Goal: Task Accomplishment & Management: Use online tool/utility

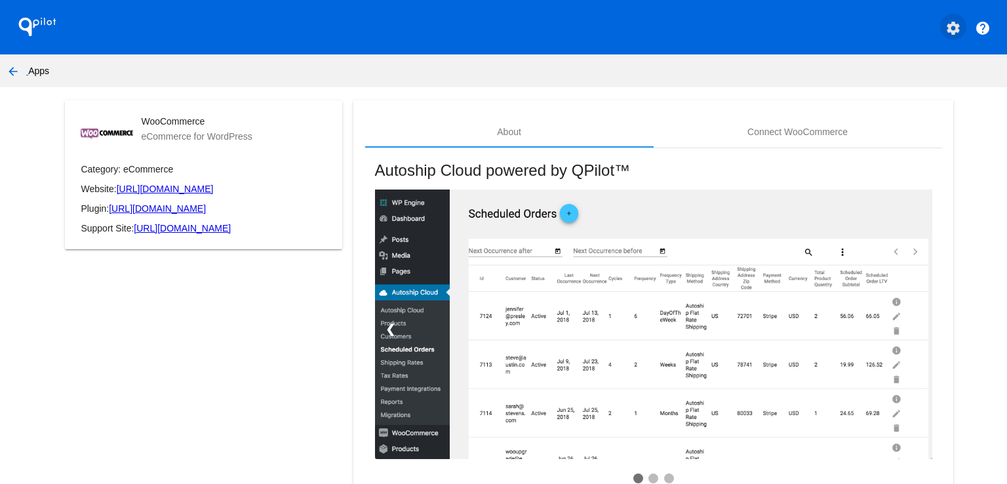
click at [940, 24] on button "settings" at bounding box center [953, 27] width 26 height 26
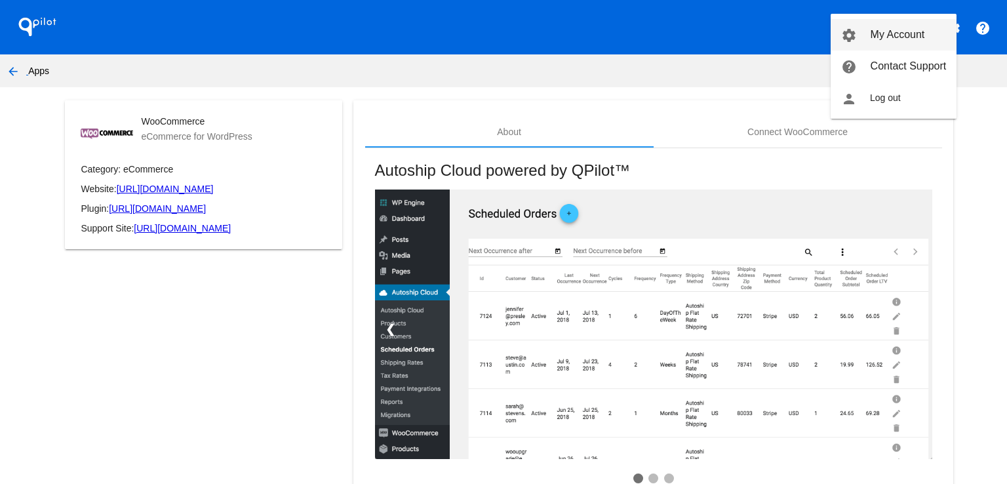
click at [889, 37] on span "My Account" at bounding box center [898, 34] width 54 height 11
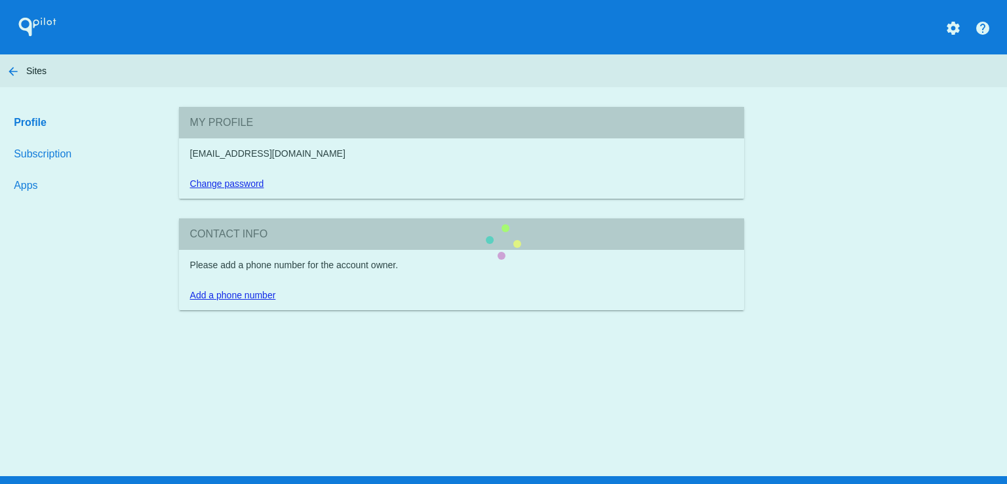
click at [179, 273] on section "My Profile jbertini@indacloud.co Change password Contact info Please add a phon…" at bounding box center [461, 208] width 565 height 203
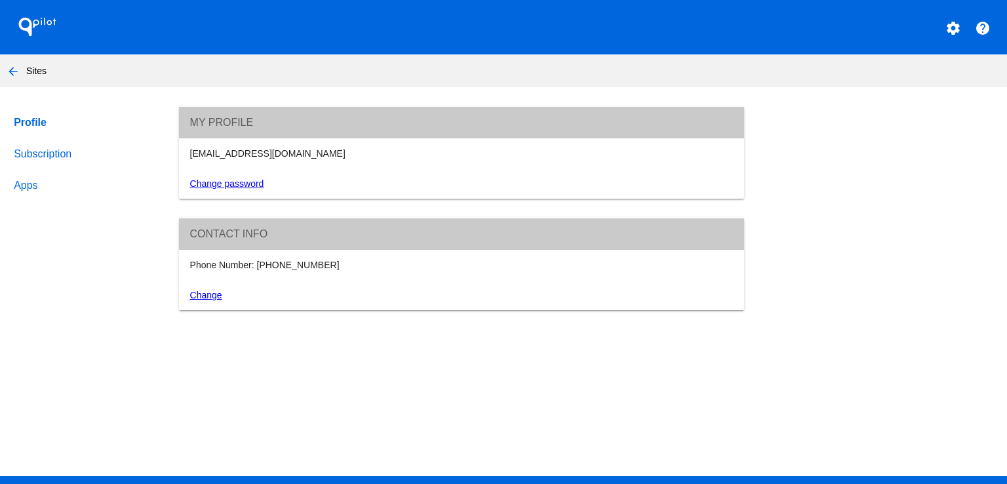
click at [95, 222] on div "Profile Subscription Apps My Profile jbertini@indacloud.co Change password Cont…" at bounding box center [503, 208] width 1007 height 203
click at [58, 158] on link "Subscription" at bounding box center [84, 153] width 146 height 31
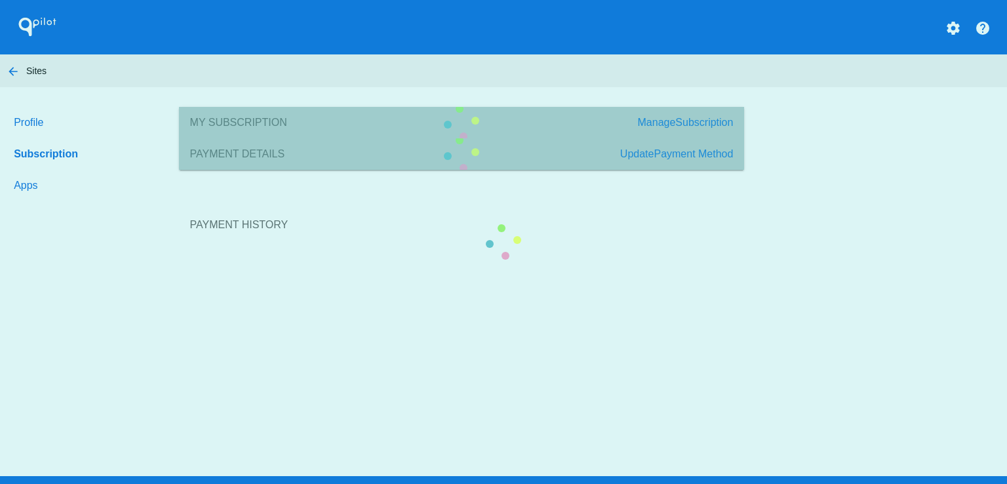
click at [179, 260] on section "Payment History" at bounding box center [461, 224] width 565 height 71
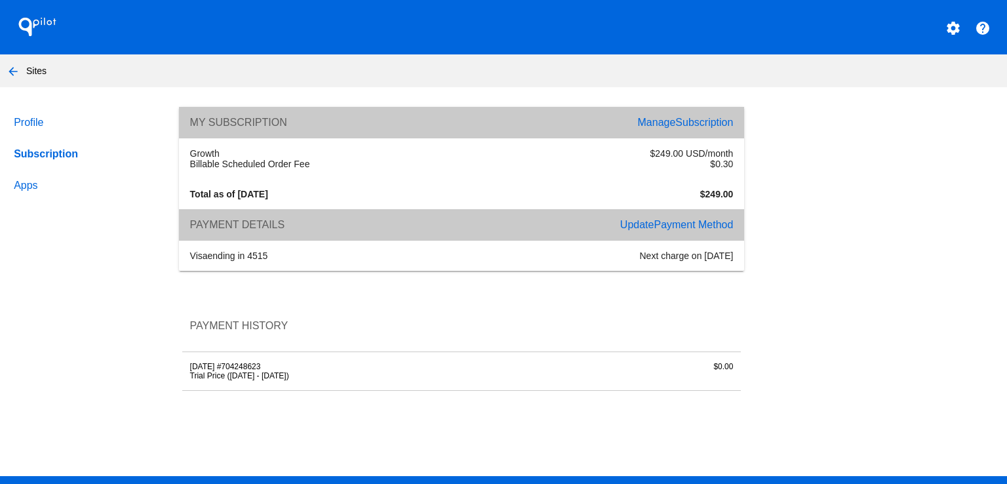
click at [28, 179] on link "Apps" at bounding box center [84, 185] width 146 height 31
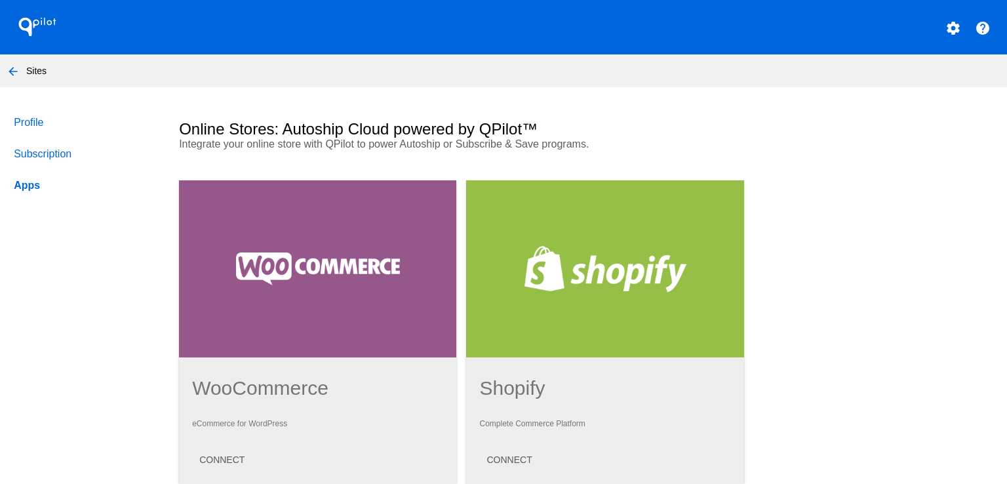
scroll to position [328, 0]
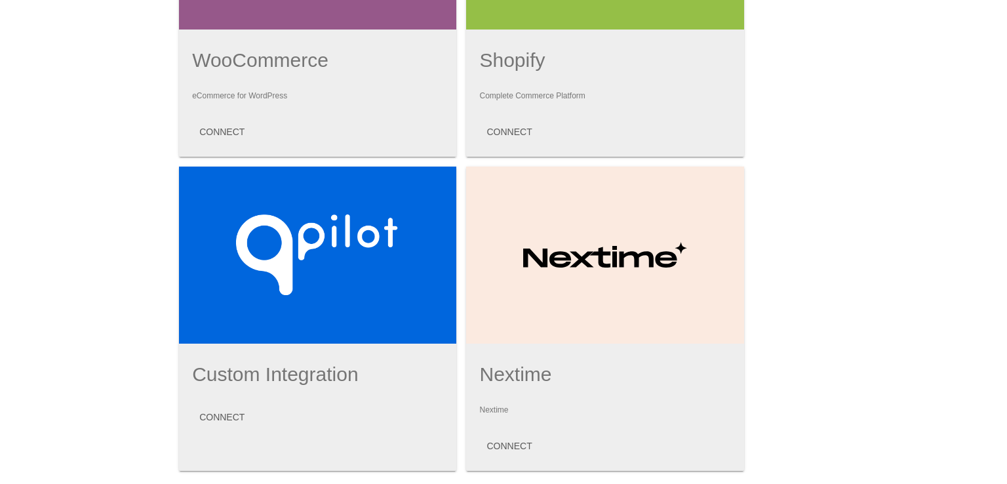
click at [245, 269] on div at bounding box center [317, 255] width 277 height 177
click at [218, 420] on span "CONNECT" at bounding box center [221, 417] width 45 height 10
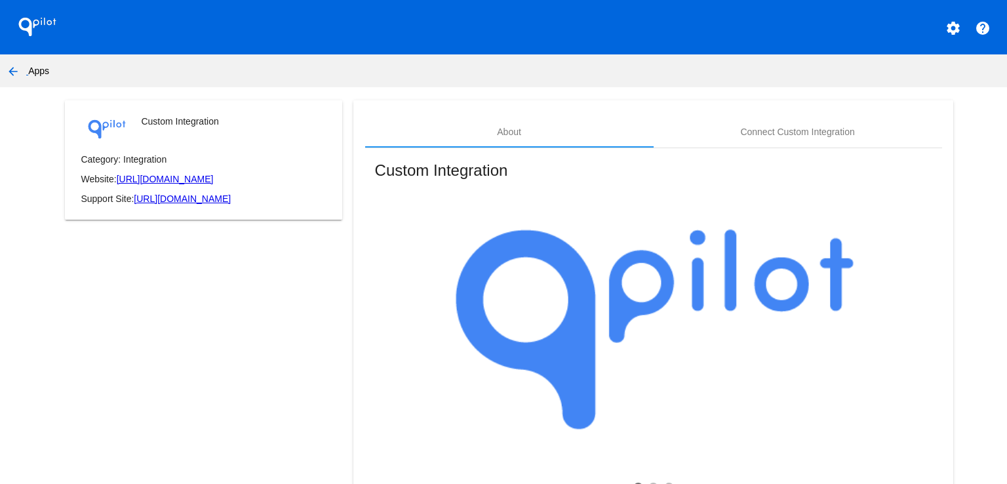
click at [378, 98] on app-my-account-apps-create "QPilot settings help arrow_back Apps Custom Integration Category: Integration W…" at bounding box center [503, 327] width 1007 height 654
click at [205, 144] on mat-card "Custom Integration Category: Integration Website: https://docs.qpilot.cloud/ref…" at bounding box center [203, 159] width 277 height 119
click at [248, 140] on mat-card-header "Custom Integration" at bounding box center [204, 129] width 246 height 26
drag, startPoint x: 265, startPoint y: 127, endPoint x: 581, endPoint y: 103, distance: 317.5
click at [267, 127] on mat-card-header "Custom Integration" at bounding box center [204, 129] width 246 height 26
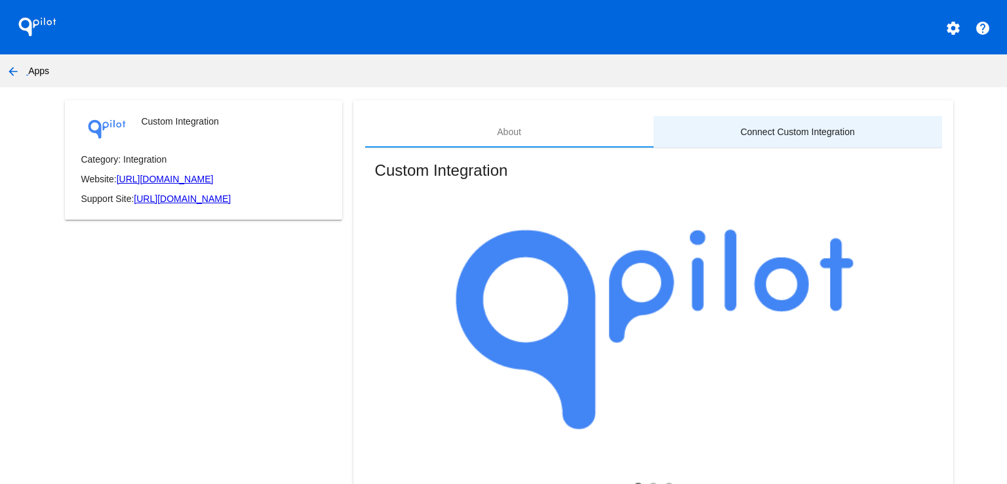
click at [768, 127] on div "Connect Custom Integration" at bounding box center [797, 132] width 114 height 10
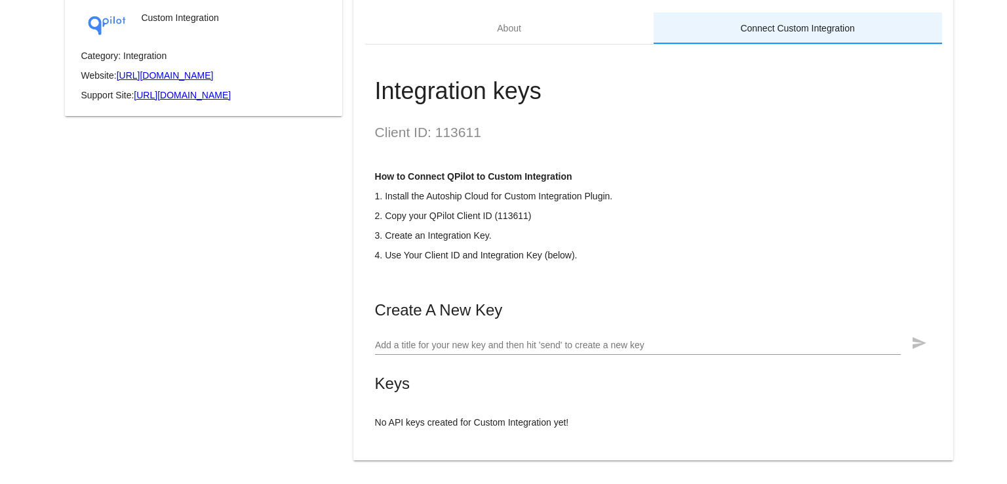
scroll to position [125, 0]
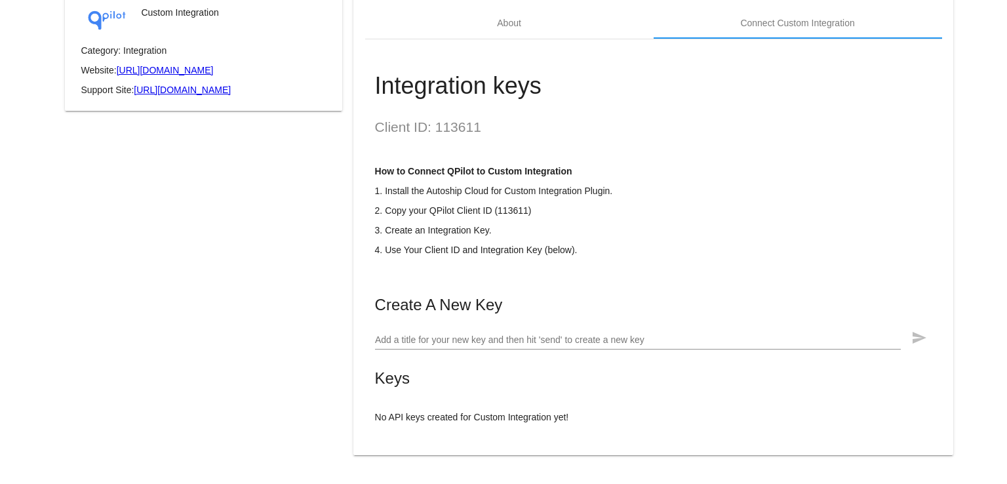
click at [454, 121] on h2 "Client ID: 113611" at bounding box center [653, 127] width 557 height 16
copy h2 "113611"
drag, startPoint x: 392, startPoint y: 302, endPoint x: 642, endPoint y: 302, distance: 250.4
click at [616, 305] on mat-card-title "Create A New Key" at bounding box center [653, 305] width 557 height 18
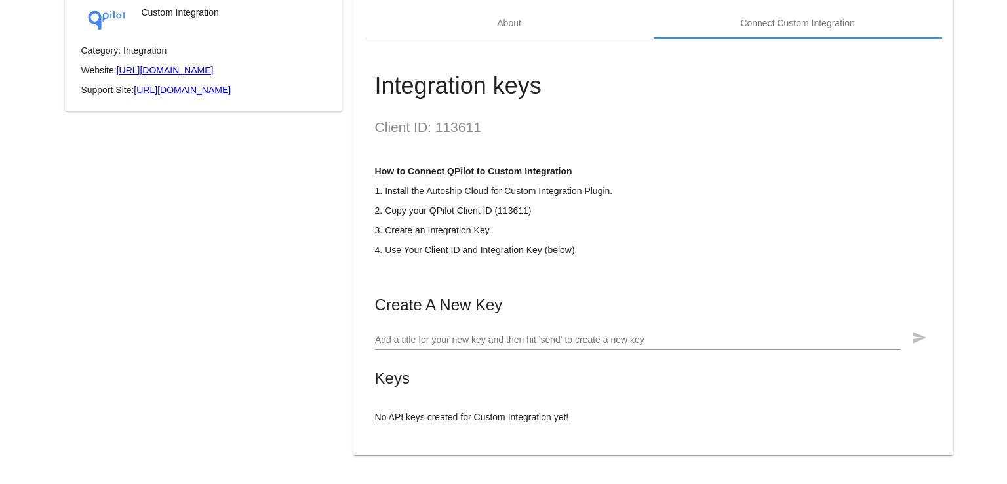
click at [683, 290] on mat-card-content "Client ID: 113611 How to Connect QPilot to Custom Integration 1. Install the Au…" at bounding box center [653, 270] width 557 height 303
click at [427, 206] on p "2. Copy your QPilot Client ID (113611)" at bounding box center [653, 210] width 557 height 10
click at [462, 119] on h2 "Client ID: 113611" at bounding box center [653, 127] width 557 height 16
copy h2 "113611"
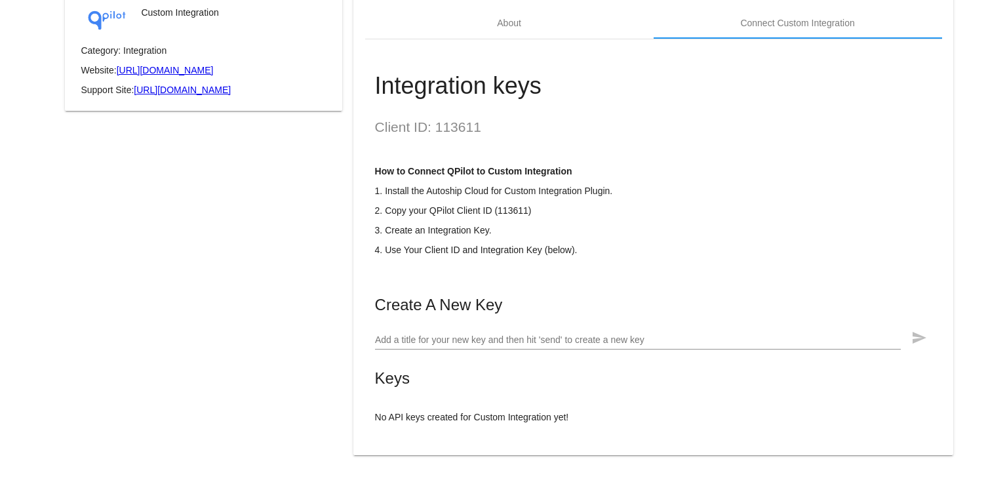
drag, startPoint x: 669, startPoint y: 139, endPoint x: 606, endPoint y: 169, distance: 69.8
click at [667, 139] on mat-card-content "Client ID: 113611 How to Connect QPilot to Custom Integration 1. Install the Au…" at bounding box center [653, 270] width 557 height 303
drag, startPoint x: 406, startPoint y: 221, endPoint x: 532, endPoint y: 219, distance: 125.2
click at [485, 223] on div "How to Connect QPilot to Custom Integration 1. Install the Autoship Cloud for C…" at bounding box center [653, 210] width 557 height 89
click at [532, 219] on div "How to Connect QPilot to Custom Integration 1. Install the Autoship Cloud for C…" at bounding box center [653, 210] width 557 height 89
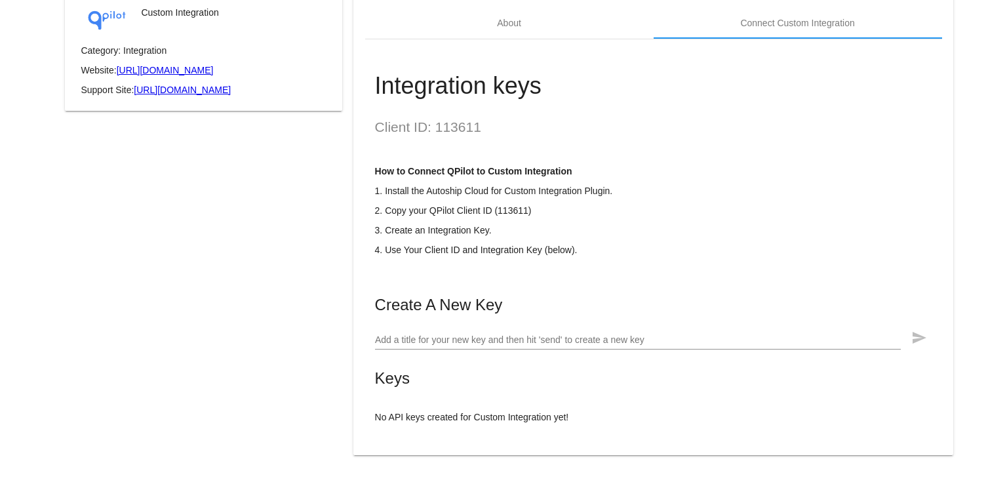
drag, startPoint x: 462, startPoint y: 241, endPoint x: 612, endPoint y: 244, distance: 150.2
click at [606, 244] on div "How to Connect QPilot to Custom Integration 1. Install the Autoship Cloud for C…" at bounding box center [653, 210] width 557 height 89
click at [618, 240] on div "How to Connect QPilot to Custom Integration 1. Install the Autoship Cloud for C…" at bounding box center [653, 210] width 557 height 89
drag, startPoint x: 431, startPoint y: 303, endPoint x: 648, endPoint y: 289, distance: 217.4
click at [625, 300] on div "Integration keys Client ID: 113611 How to Connect QPilot to Custom Integration …" at bounding box center [653, 239] width 577 height 400
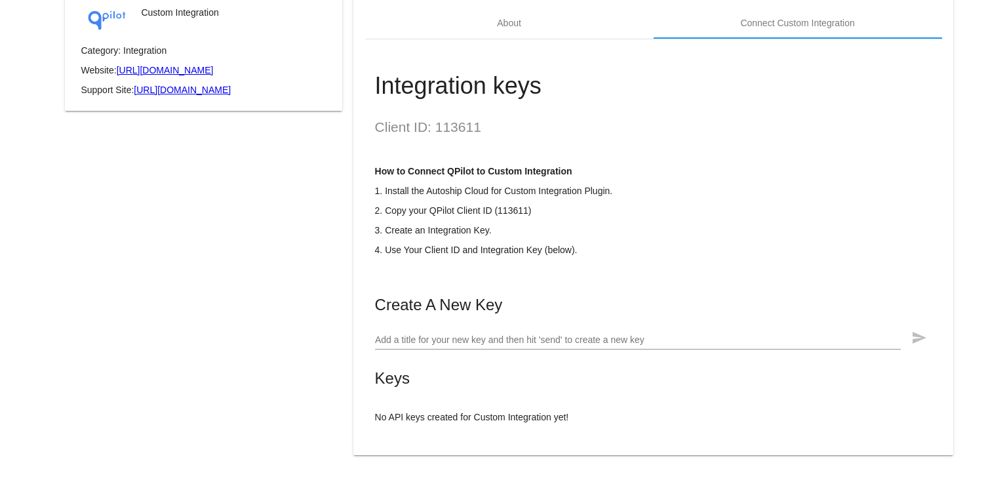
click at [677, 263] on mat-card-content "Client ID: 113611 How to Connect QPilot to Custom Integration 1. Install the Au…" at bounding box center [653, 270] width 557 height 303
click at [762, 293] on mat-card-content "Client ID: 113611 How to Connect QPilot to Custom Integration 1. Install the Au…" at bounding box center [653, 270] width 557 height 303
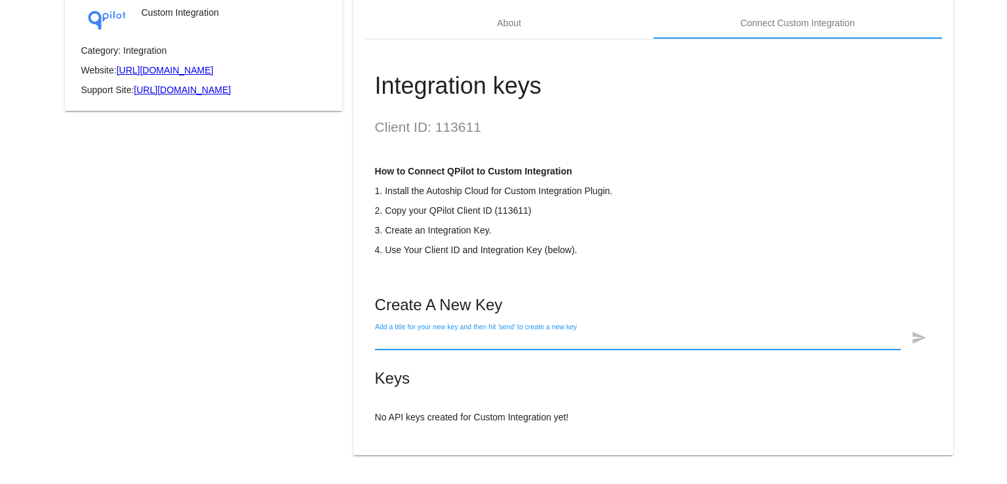
drag, startPoint x: 383, startPoint y: 341, endPoint x: 450, endPoint y: 339, distance: 66.9
click at [447, 339] on input "Add a title for your new key and then hit 'send' to create a new key" at bounding box center [638, 340] width 526 height 10
click at [464, 340] on input "Add a title for your new key and then hit 'send' to create a new key" at bounding box center [638, 340] width 526 height 10
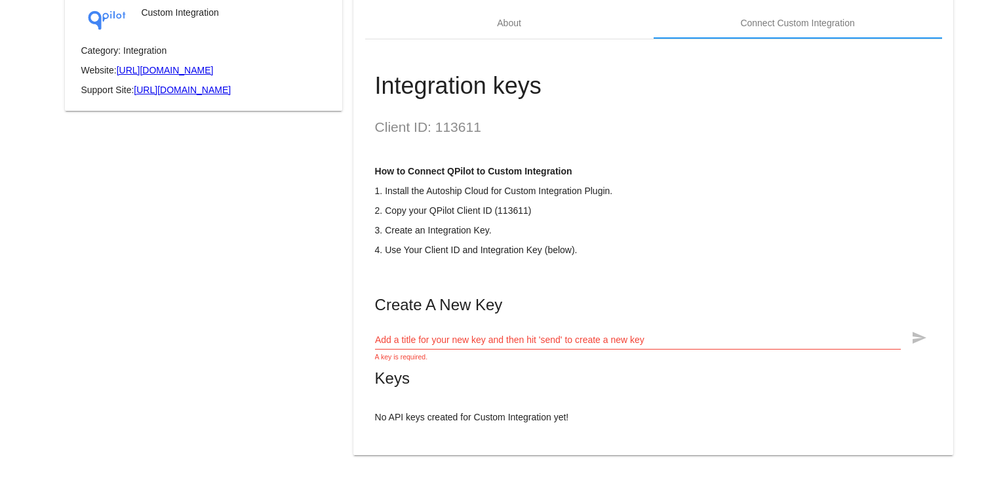
drag, startPoint x: 448, startPoint y: 328, endPoint x: 568, endPoint y: 335, distance: 120.2
click at [570, 330] on div "Add a title for your new key and then hit 'send' to create a new key" at bounding box center [638, 337] width 526 height 26
click at [506, 330] on div "Add a title for your new key and then hit 'send' to create a new key" at bounding box center [638, 337] width 526 height 26
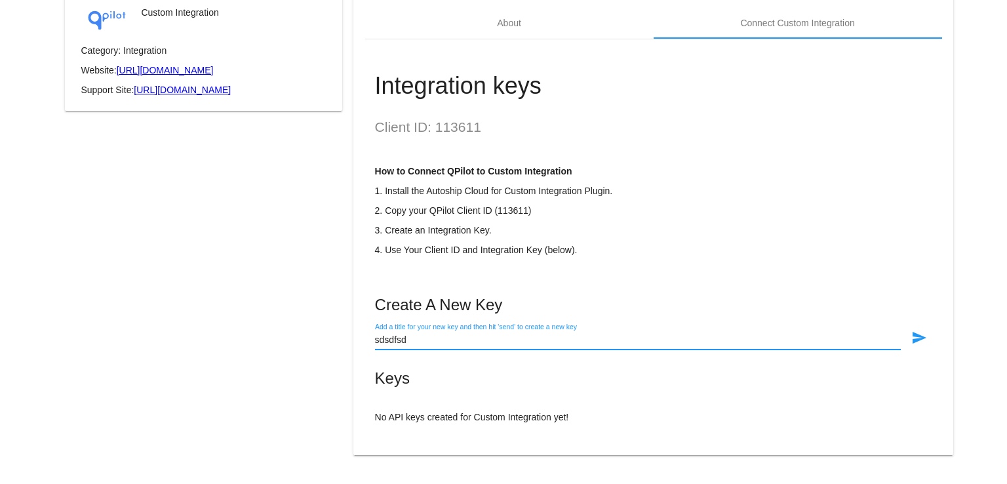
type input "sdsdfsdf"
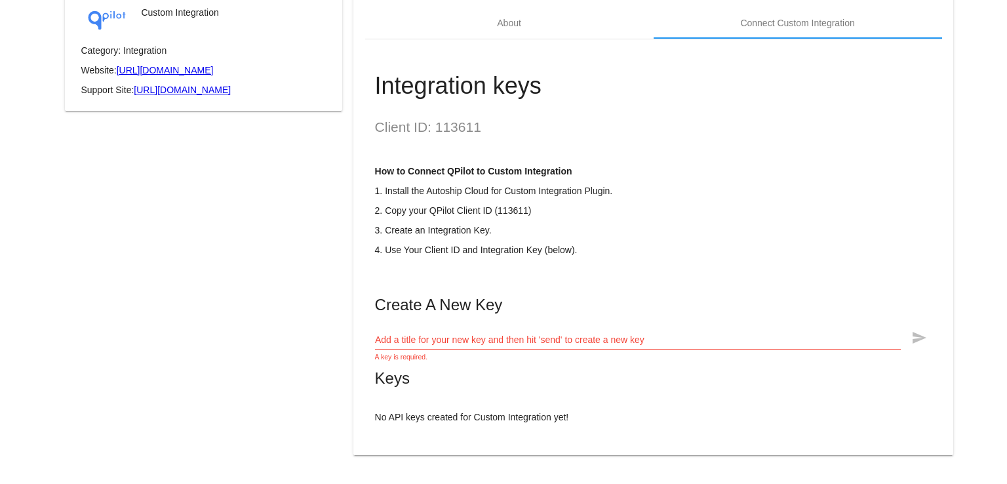
drag, startPoint x: 498, startPoint y: 328, endPoint x: 600, endPoint y: 331, distance: 101.6
click at [583, 332] on div "Add a title for your new key and then hit 'send' to create a new key" at bounding box center [638, 337] width 526 height 26
click at [632, 304] on mat-card-title "Create A New Key" at bounding box center [653, 305] width 557 height 18
click at [135, 155] on div "Custom Integration Category: Integration Website: https://docs.qpilot.cloud/ref…" at bounding box center [204, 230] width 300 height 479
drag, startPoint x: 462, startPoint y: 331, endPoint x: 431, endPoint y: 338, distance: 31.6
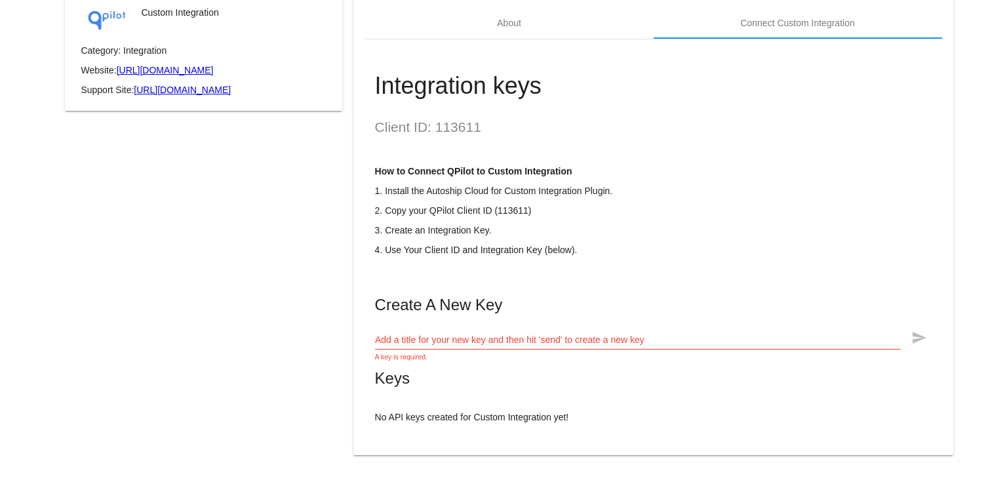
click at [460, 331] on div "Add a title for your new key and then hit 'send' to create a new key" at bounding box center [638, 337] width 526 height 26
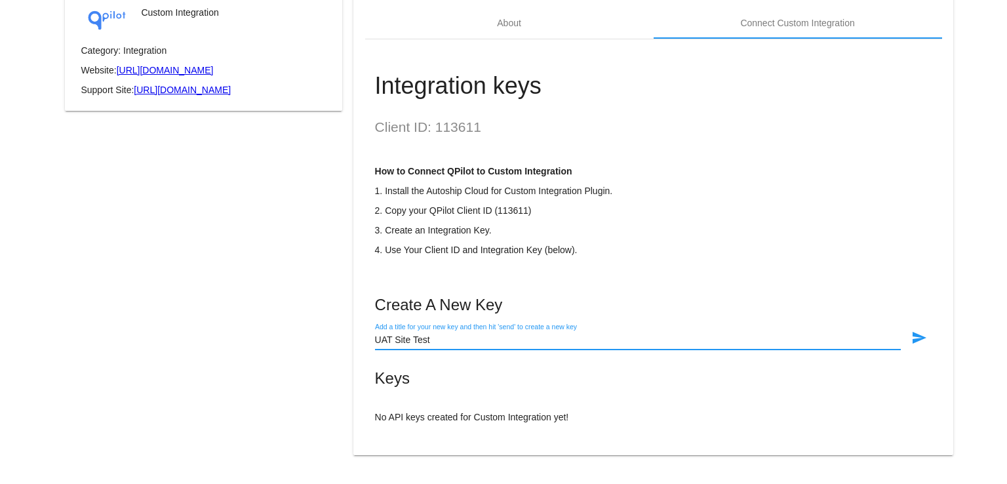
type input "UAT Site Test"
click at [592, 307] on mat-card-title "Create A New Key" at bounding box center [653, 305] width 557 height 18
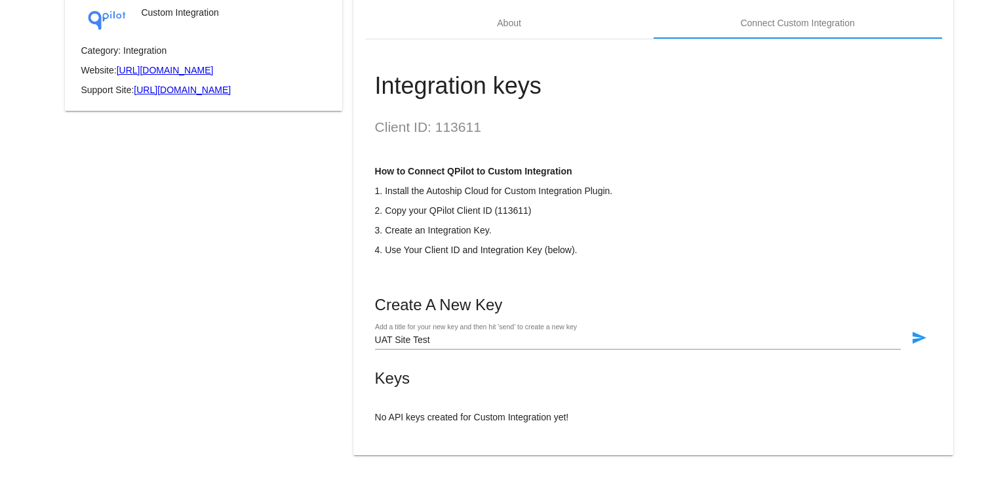
click at [710, 255] on mat-card-content "Client ID: 113611 How to Connect QPilot to Custom Integration 1. Install the Au…" at bounding box center [653, 270] width 557 height 303
click at [911, 338] on mat-icon "send" at bounding box center [919, 338] width 16 height 16
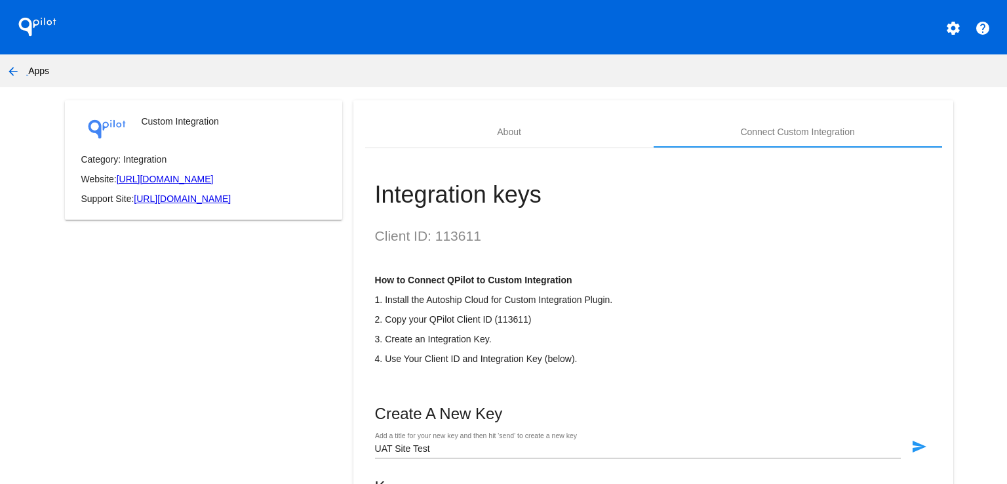
scroll to position [152, 0]
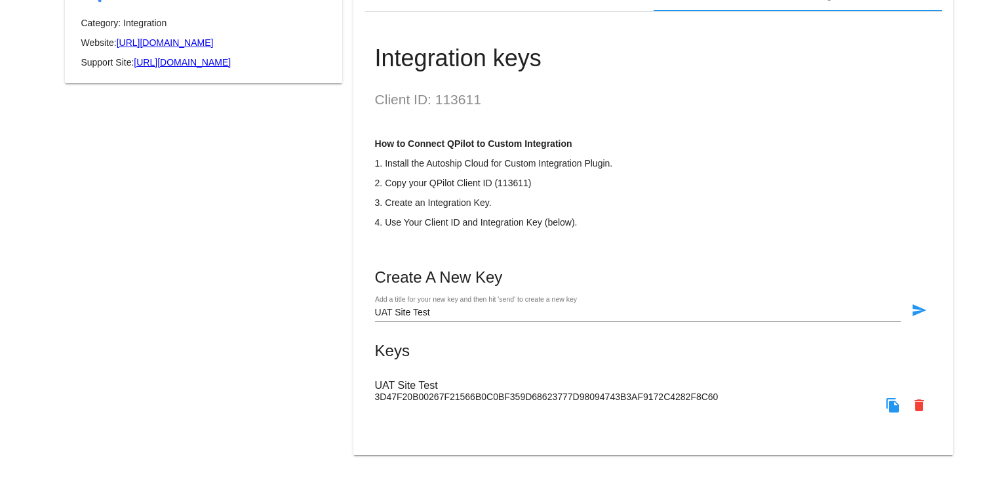
drag, startPoint x: 359, startPoint y: 397, endPoint x: 764, endPoint y: 391, distance: 404.5
click at [764, 391] on mat-card "About Connect Custom Integration Integration keys Client ID: 113611 How to Conn…" at bounding box center [652, 209] width 599 height 491
copy h3
click at [727, 416] on p "3D47F20B00267F21566B0C0BF359D68623777D98094743B3AF9172C4282F8C60 delete file_co…" at bounding box center [653, 404] width 557 height 26
copy span "3D47F20B00267F21566B0C0BF359D68623777D98094743B3AF9172C4282F8C60"
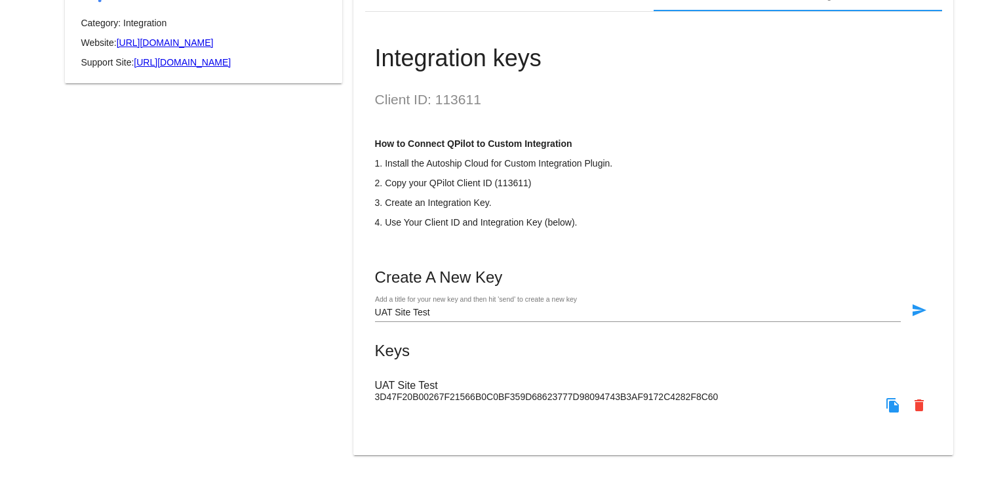
copy span "3D47F20B00267F21566B0C0BF359D68623777D98094743B3AF9172C4282F8C60"
click at [770, 360] on div "Create A New Key UAT Site Test Add a title for your new key and then hit 'send'…" at bounding box center [653, 345] width 557 height 154
click at [885, 406] on mat-icon "file_copy" at bounding box center [893, 405] width 16 height 16
copy div "UAT Site Test"
click at [459, 86] on div "Integration keys Client ID: 113611 How to Connect QPilot to Custom Integration …" at bounding box center [653, 225] width 577 height 427
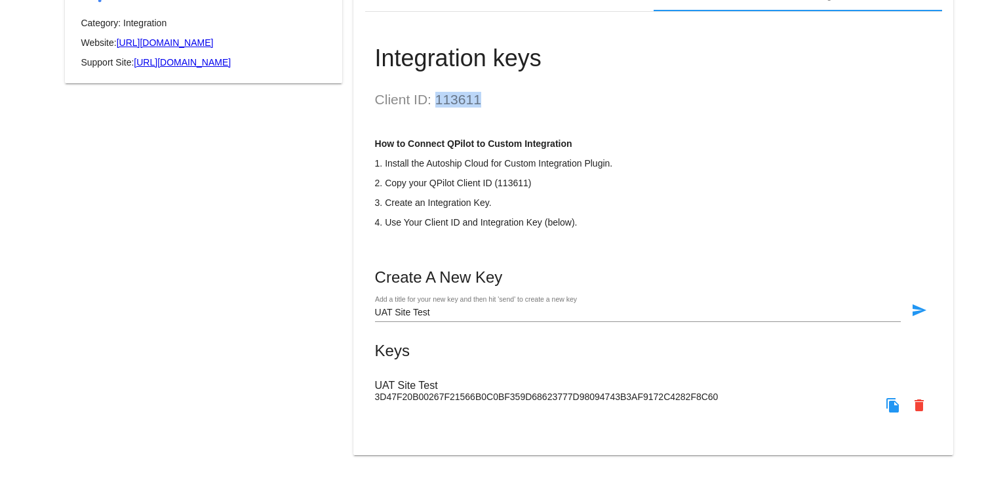
drag, startPoint x: 459, startPoint y: 86, endPoint x: 459, endPoint y: 97, distance: 11.1
click at [459, 90] on div "Integration keys Client ID: 113611 How to Connect QPilot to Custom Integration …" at bounding box center [653, 225] width 577 height 427
copy h2 "113611"
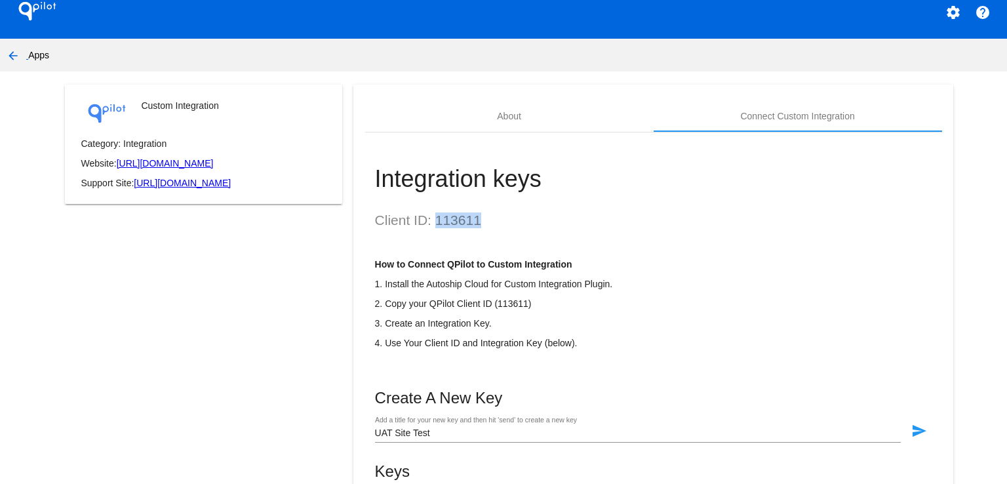
scroll to position [0, 0]
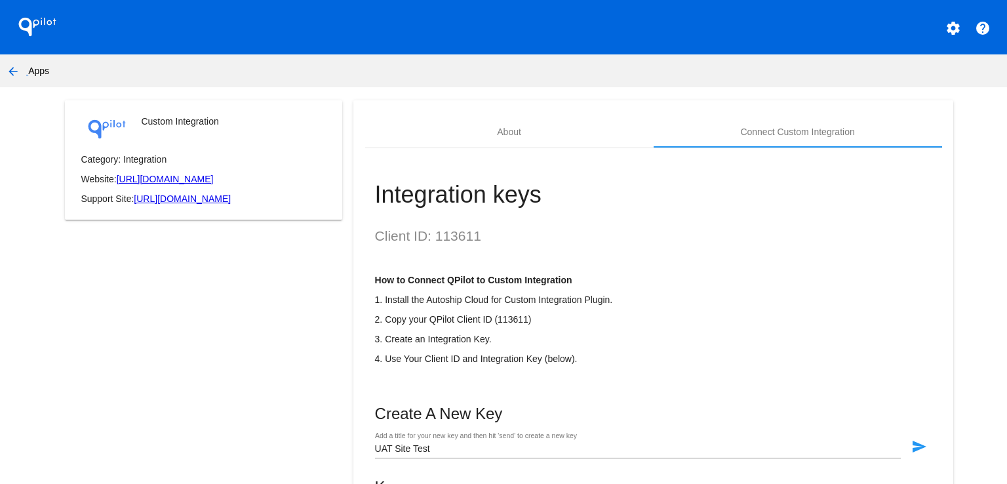
click at [635, 94] on app-my-account-apps-create "QPilot settings help arrow_back Apps Custom Integration Category: Integration W…" at bounding box center [503, 303] width 1007 height 607
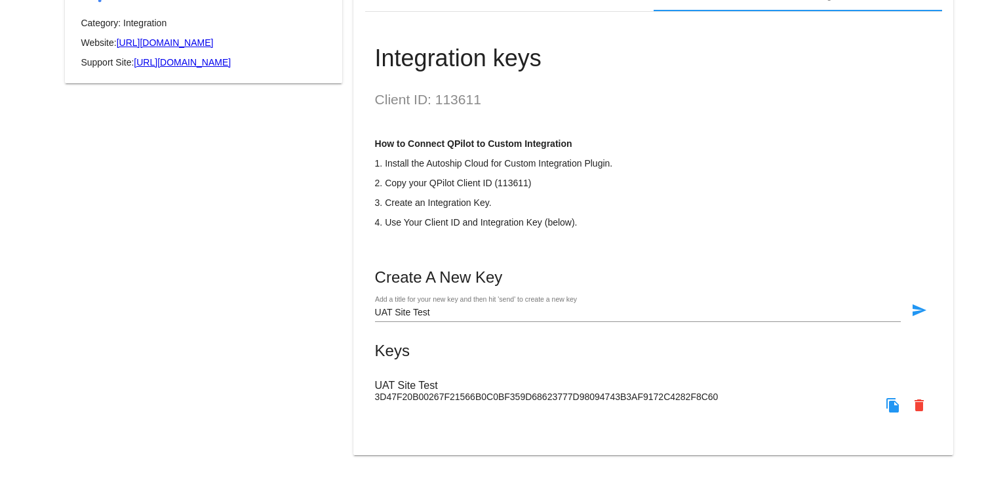
click at [254, 290] on div "Custom Integration Category: Integration Website: https://docs.qpilot.cloud/ref…" at bounding box center [204, 217] width 300 height 507
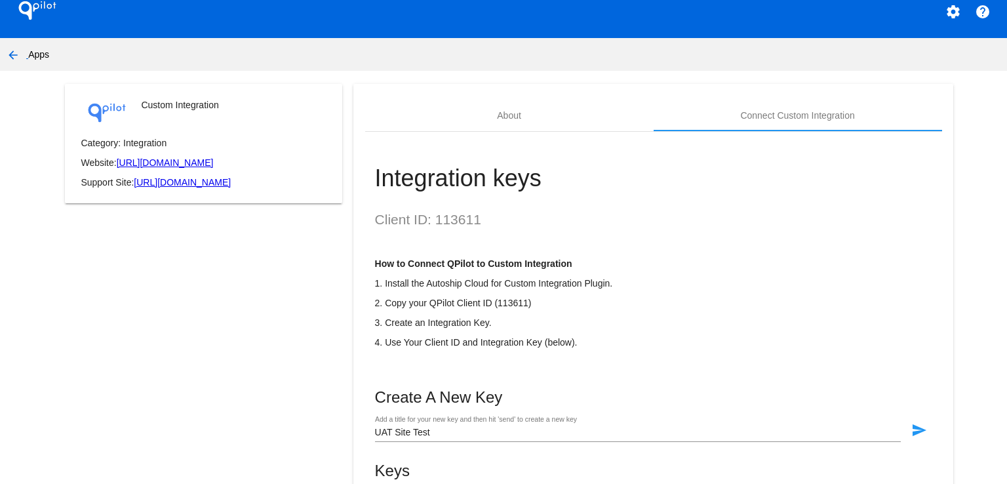
scroll to position [0, 0]
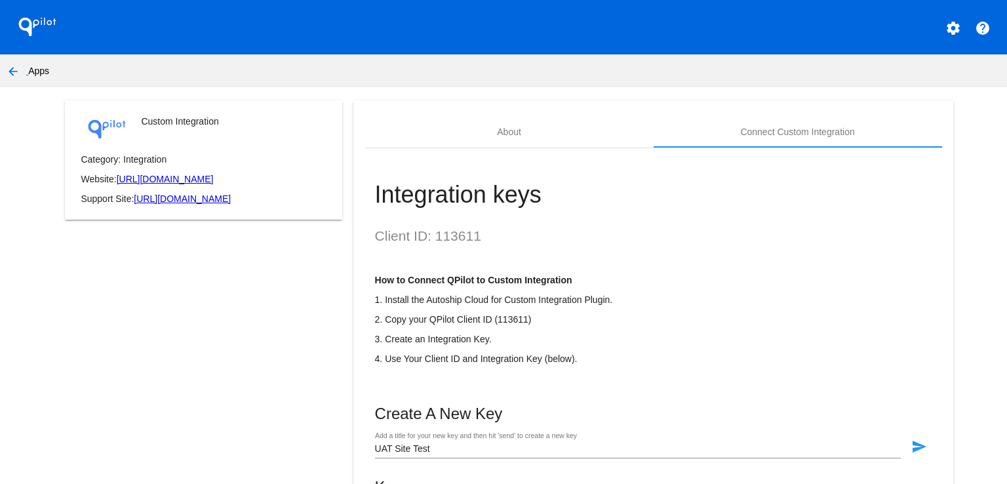
click at [158, 269] on div "Custom Integration Category: Integration Website: https://docs.qpilot.cloud/ref…" at bounding box center [204, 353] width 300 height 507
click at [254, 153] on mat-card "Custom Integration Category: Integration Website: https://docs.qpilot.cloud/ref…" at bounding box center [203, 159] width 277 height 119
click at [975, 28] on mat-icon "help" at bounding box center [983, 28] width 16 height 16
click at [945, 25] on mat-icon "settings" at bounding box center [953, 28] width 16 height 16
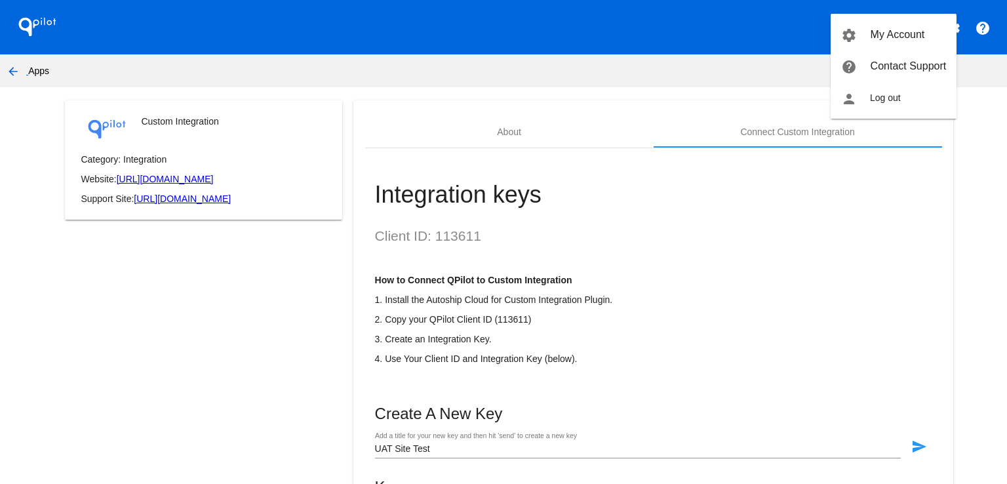
click at [742, 58] on div at bounding box center [503, 242] width 1007 height 484
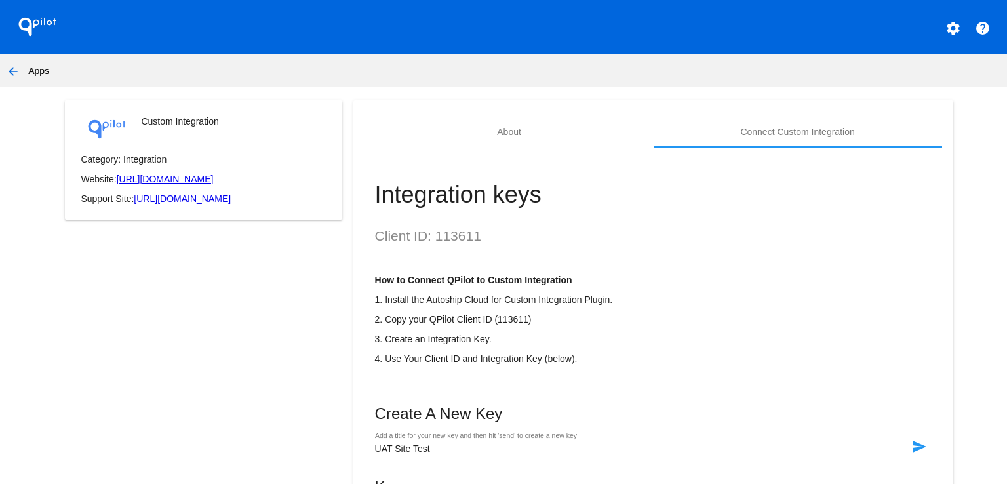
click at [42, 30] on h1 "QPilot" at bounding box center [37, 27] width 52 height 26
click at [22, 23] on h1 "QPilot" at bounding box center [37, 27] width 52 height 26
click at [136, 342] on div "Custom Integration Category: Integration Website: https://docs.qpilot.cloud/ref…" at bounding box center [204, 353] width 300 height 507
click at [299, 81] on nav "arrow_back Apps" at bounding box center [503, 70] width 1007 height 33
click at [30, 68] on nav "arrow_back Apps" at bounding box center [503, 70] width 1007 height 33
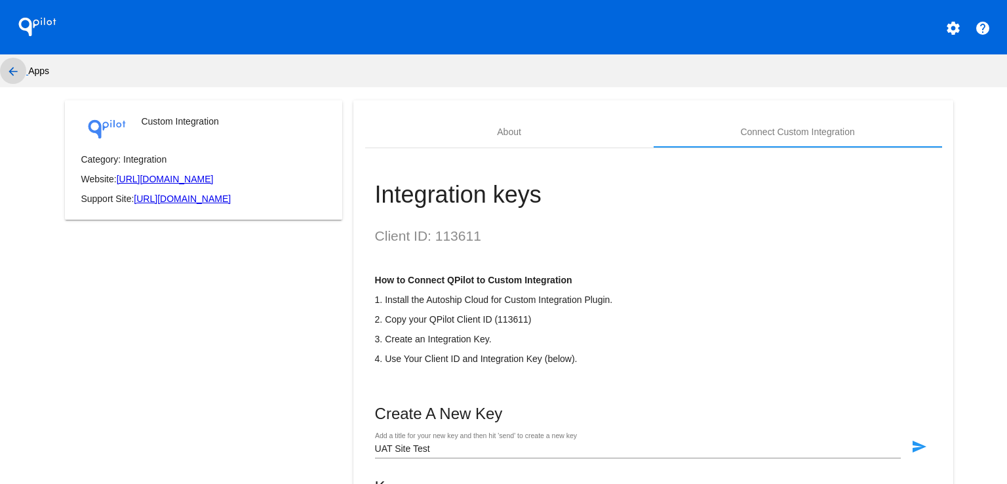
click at [16, 69] on mat-icon "arrow_back" at bounding box center [13, 72] width 16 height 16
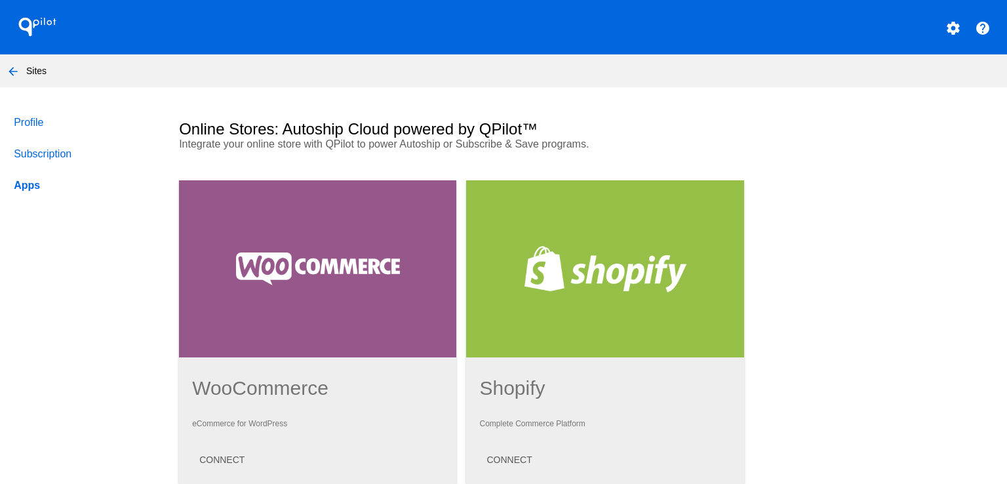
scroll to position [328, 0]
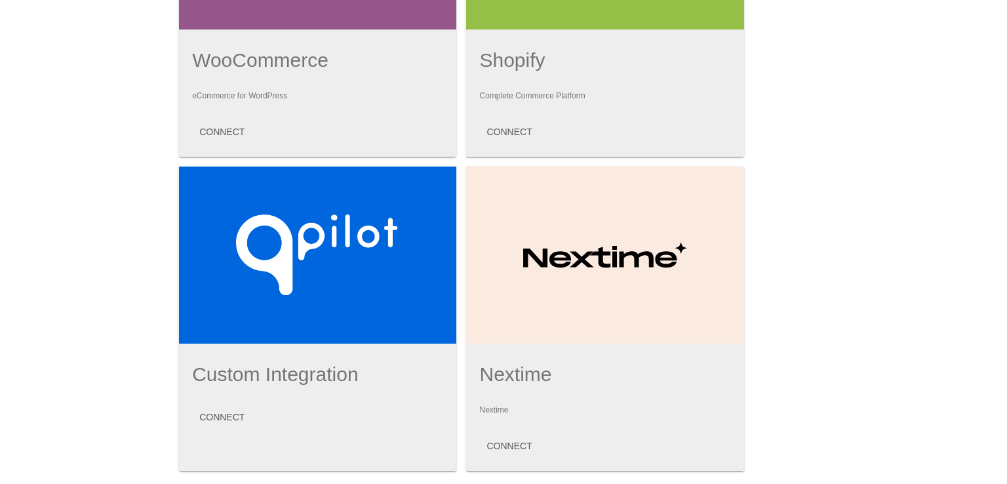
click at [288, 66] on h1 "WooCommerce" at bounding box center [317, 60] width 251 height 22
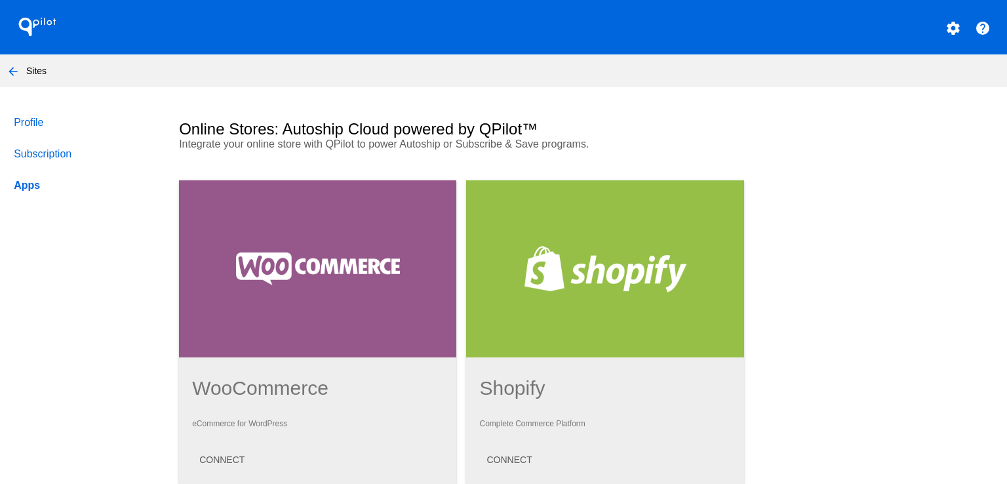
click at [223, 203] on div at bounding box center [317, 268] width 277 height 177
click at [945, 31] on mat-icon "settings" at bounding box center [953, 28] width 16 height 16
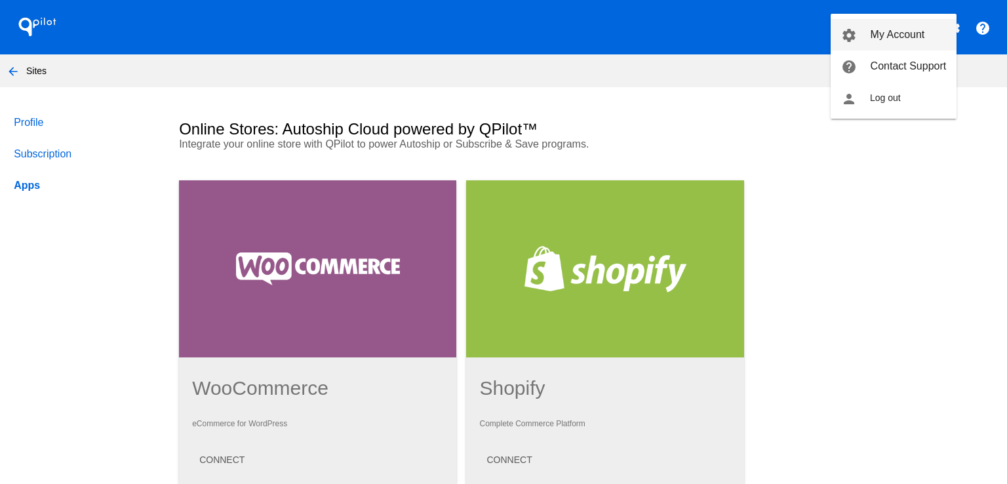
click at [871, 38] on span "My Account" at bounding box center [898, 34] width 54 height 11
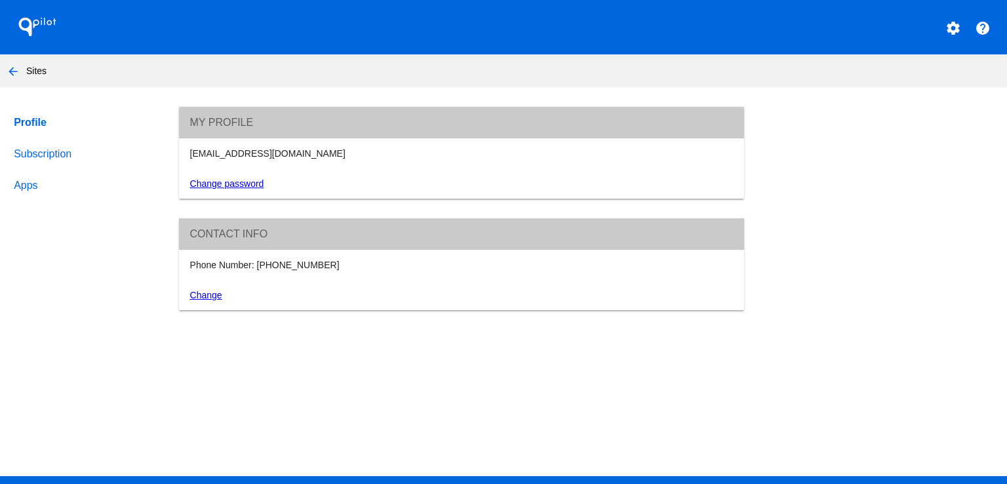
click at [25, 148] on link "Subscription" at bounding box center [84, 153] width 146 height 31
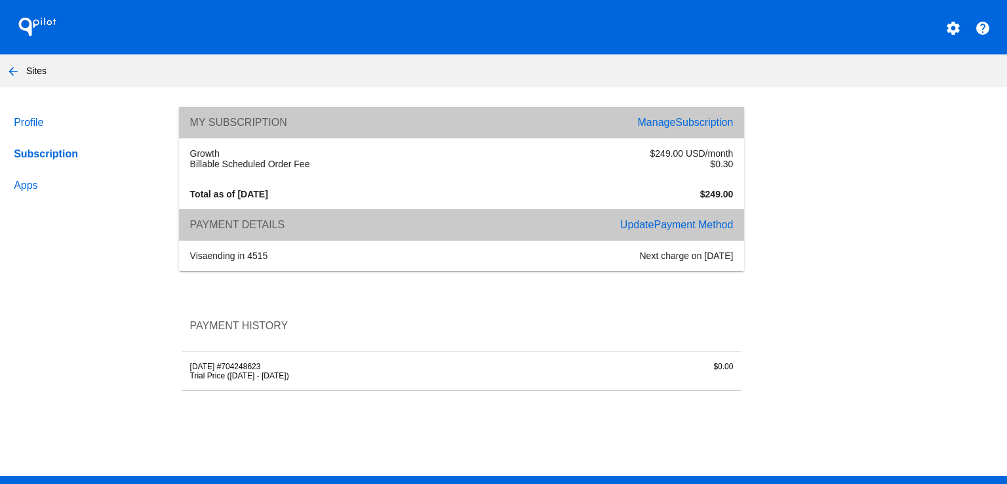
click at [367, 69] on nav "arrow_back Sites" at bounding box center [503, 70] width 1007 height 33
click at [22, 184] on link "Apps" at bounding box center [84, 185] width 146 height 31
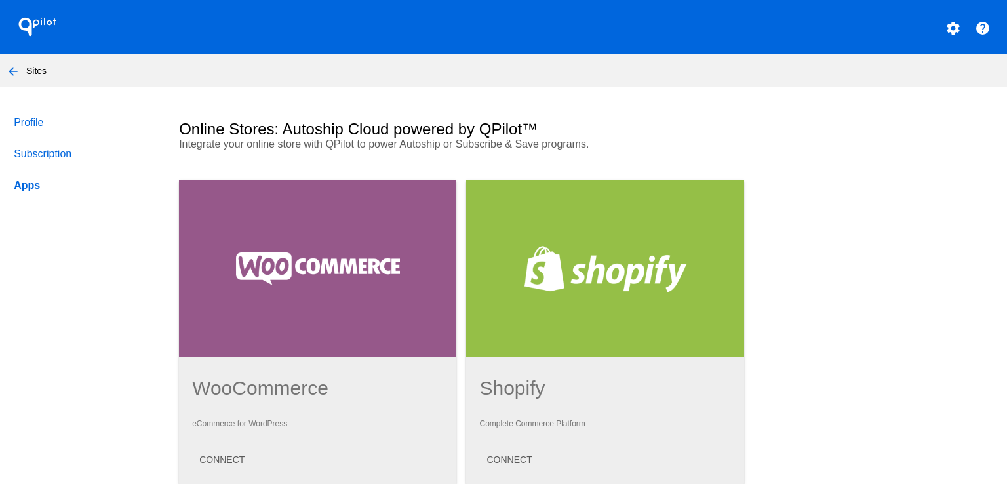
scroll to position [328, 0]
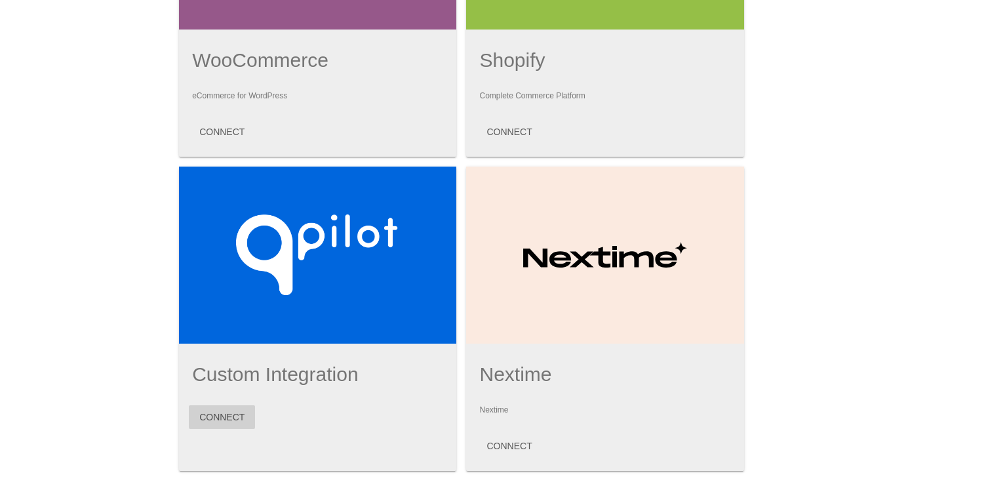
click at [222, 415] on button "CONNECT" at bounding box center [222, 417] width 66 height 24
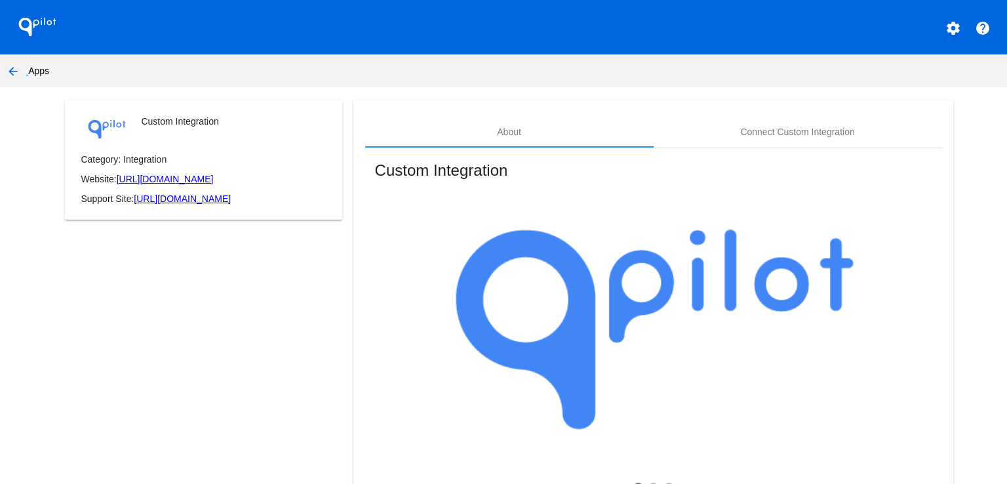
click at [353, 118] on mat-card "About Connect Custom Integration Custom Integration ❮ ❯ This is a nice title fo…" at bounding box center [652, 369] width 599 height 538
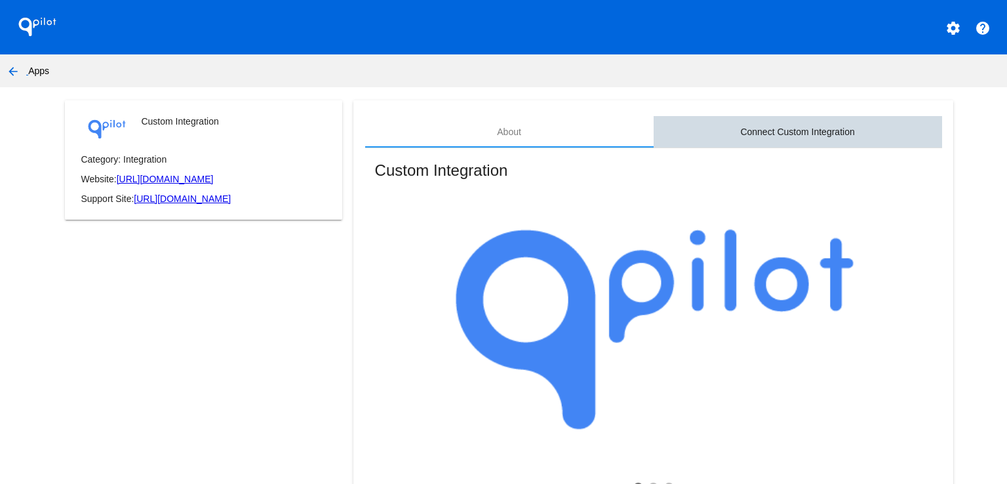
click at [753, 138] on div "Connect Custom Integration" at bounding box center [798, 131] width 288 height 31
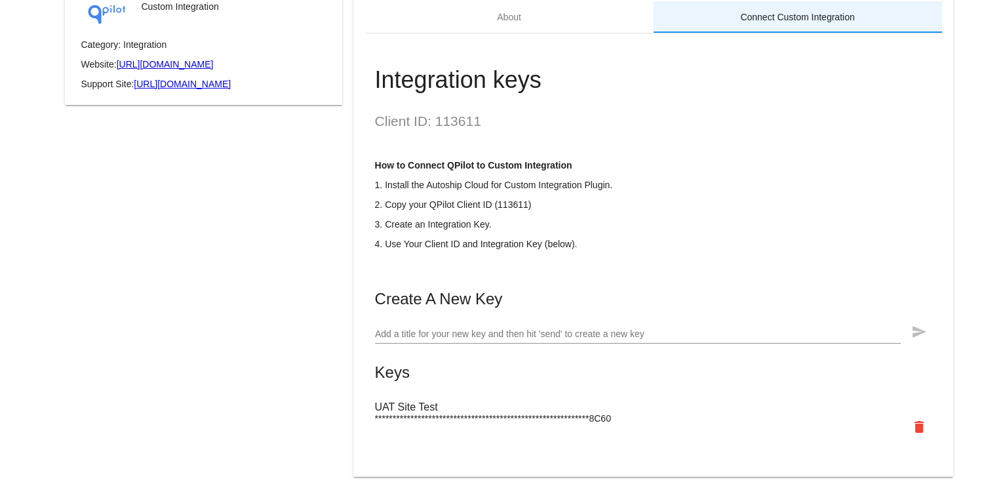
scroll to position [152, 0]
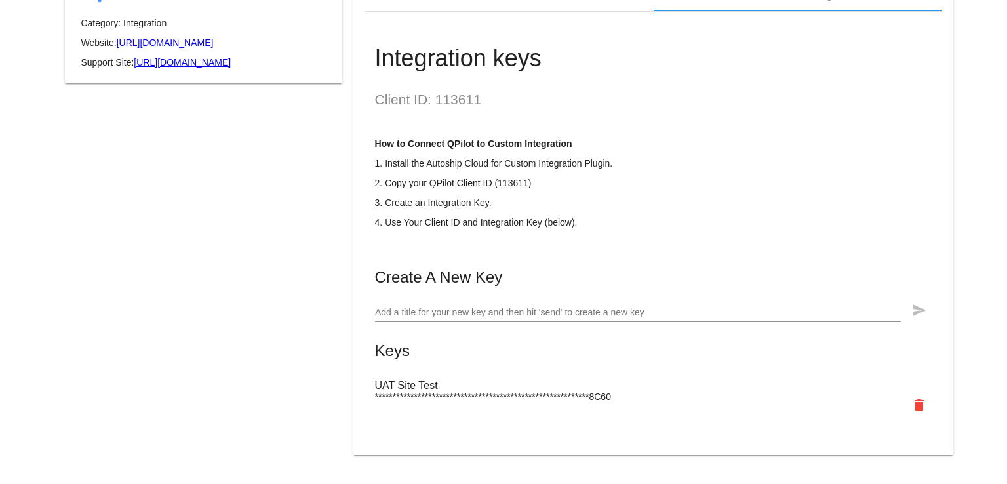
drag, startPoint x: 644, startPoint y: 262, endPoint x: 687, endPoint y: 321, distance: 72.8
click at [644, 262] on mat-card-content "Client ID: 113611 How to Connect QPilot to Custom Integration 1. Install the Au…" at bounding box center [653, 257] width 557 height 330
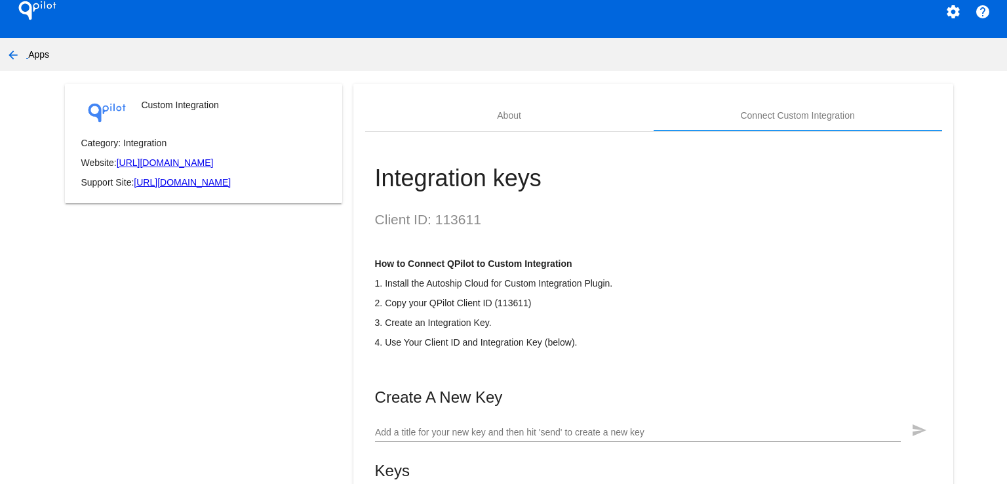
scroll to position [0, 0]
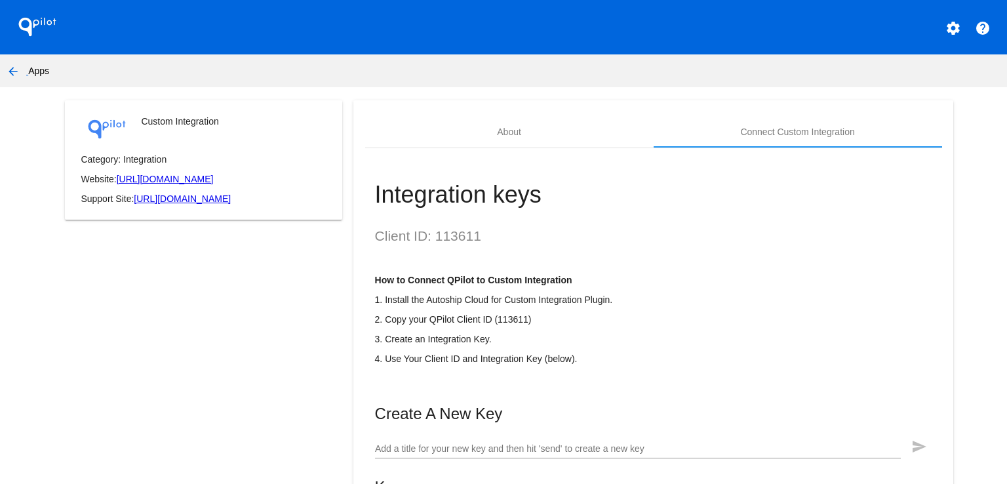
drag, startPoint x: 94, startPoint y: 163, endPoint x: 167, endPoint y: 160, distance: 72.2
click at [161, 161] on p "Category: Integration" at bounding box center [204, 159] width 246 height 10
click at [189, 154] on p "Category: Integration" at bounding box center [204, 159] width 246 height 10
click at [94, 159] on p "Category: Integration" at bounding box center [204, 159] width 246 height 10
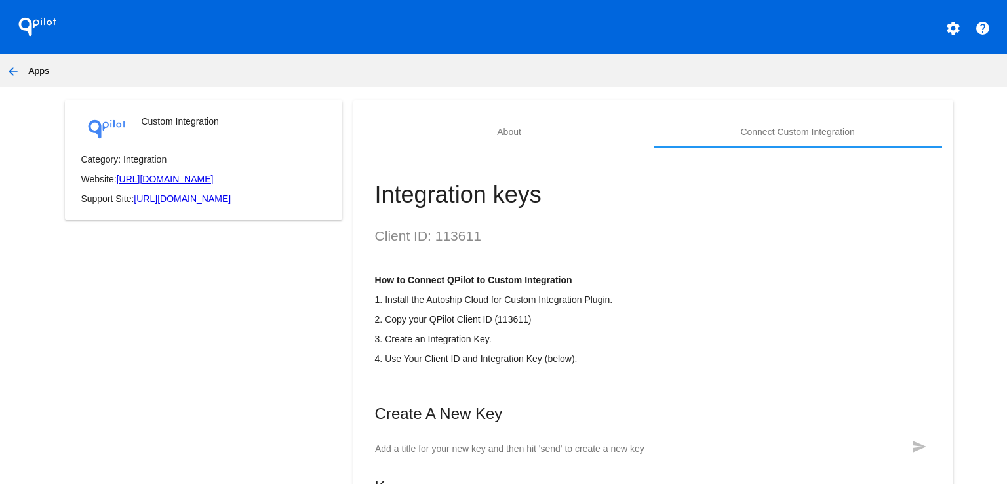
click at [145, 157] on p "Category: Integration" at bounding box center [204, 159] width 246 height 10
click at [221, 148] on mat-card "Custom Integration Category: Integration Website: https://docs.qpilot.cloud/ref…" at bounding box center [203, 159] width 277 height 119
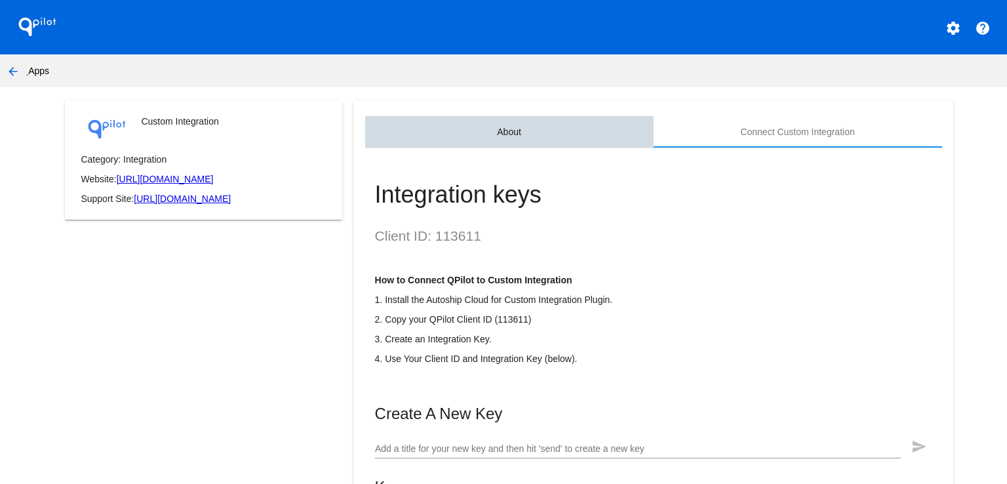
click at [543, 123] on div "About" at bounding box center [509, 131] width 288 height 31
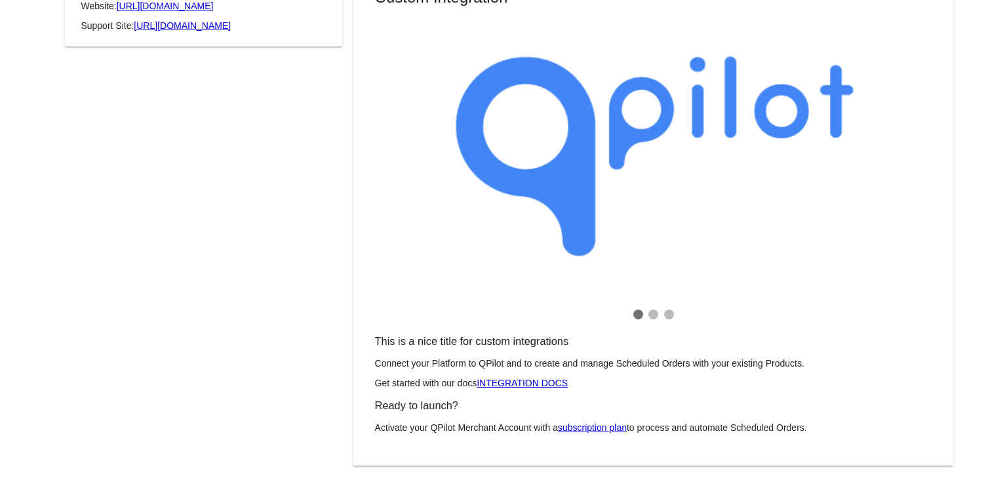
scroll to position [185, 0]
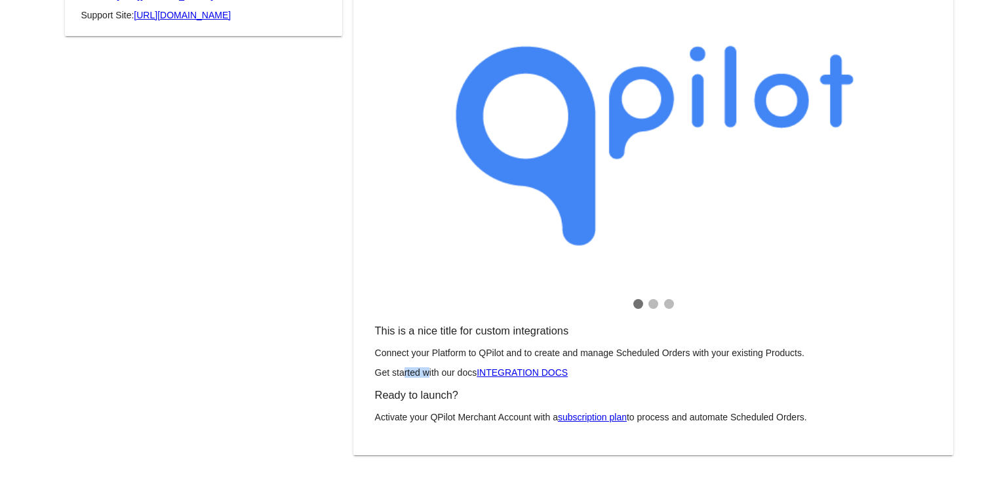
drag, startPoint x: 401, startPoint y: 368, endPoint x: 430, endPoint y: 366, distance: 29.6
click at [422, 368] on p "Get started with our docs INTEGRATION DOCS" at bounding box center [653, 372] width 557 height 10
click at [448, 290] on div "Custom Integration ❮ ❯ This is a nice title for custom integrations Connect you…" at bounding box center [653, 202] width 577 height 475
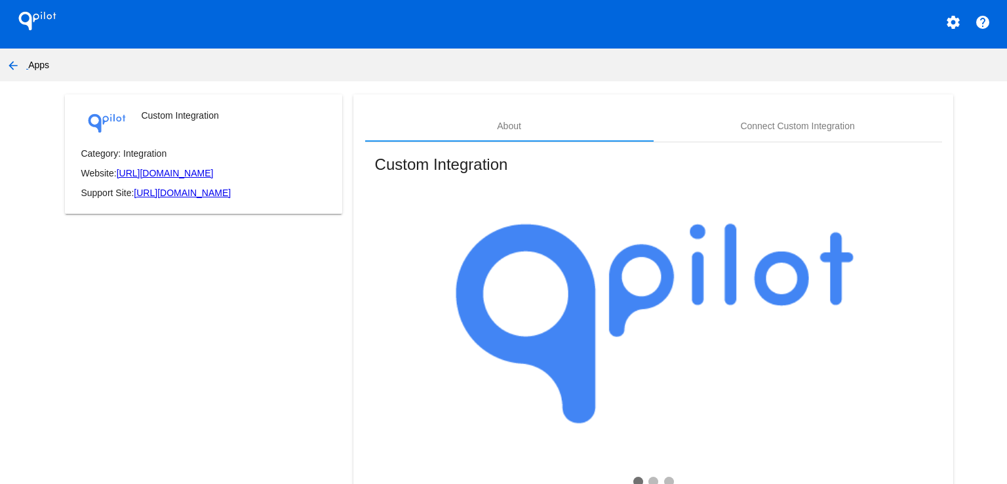
scroll to position [0, 0]
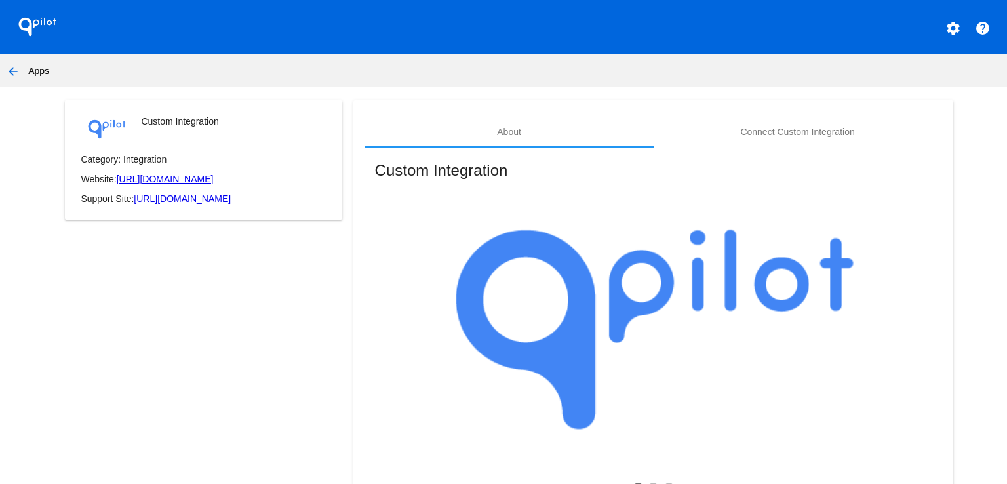
drag, startPoint x: 91, startPoint y: 198, endPoint x: 111, endPoint y: 197, distance: 20.3
click at [108, 197] on p "Support Site: https://docs.qpilot.cloud/reference/introduction/" at bounding box center [204, 198] width 246 height 10
click at [221, 168] on mat-card-content "Category: Integration Website: https://docs.qpilot.cloud/reference/introduction…" at bounding box center [204, 179] width 246 height 50
click at [7, 71] on mat-icon "arrow_back" at bounding box center [13, 72] width 16 height 16
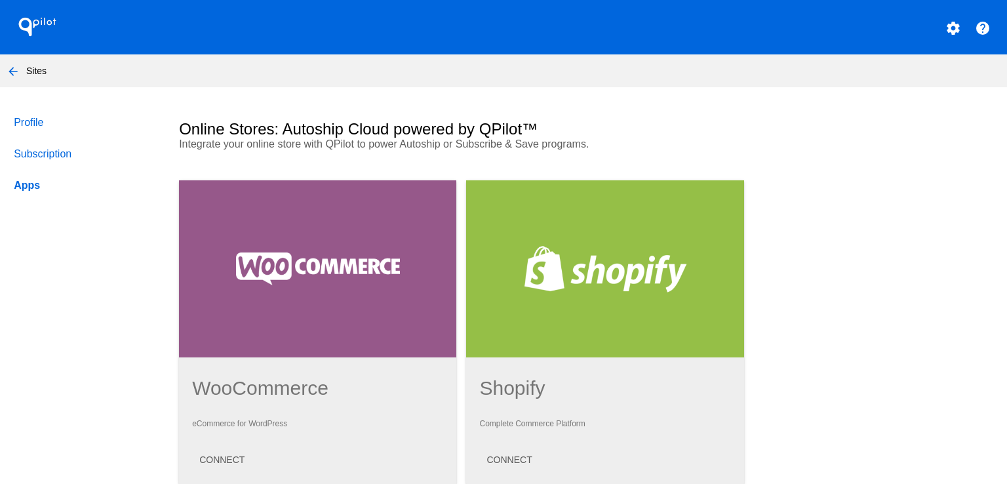
click at [33, 127] on link "Profile" at bounding box center [84, 122] width 146 height 31
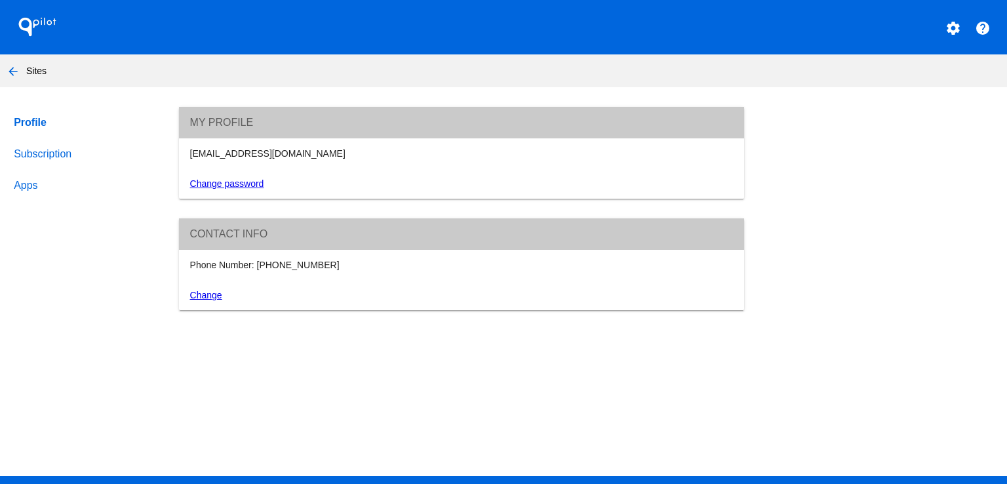
click at [149, 172] on link "Apps" at bounding box center [84, 185] width 146 height 31
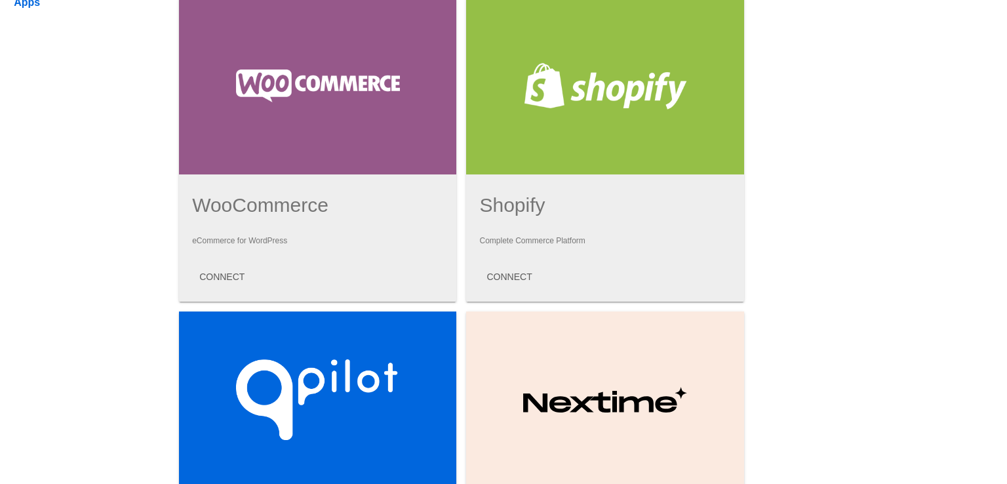
scroll to position [511, 0]
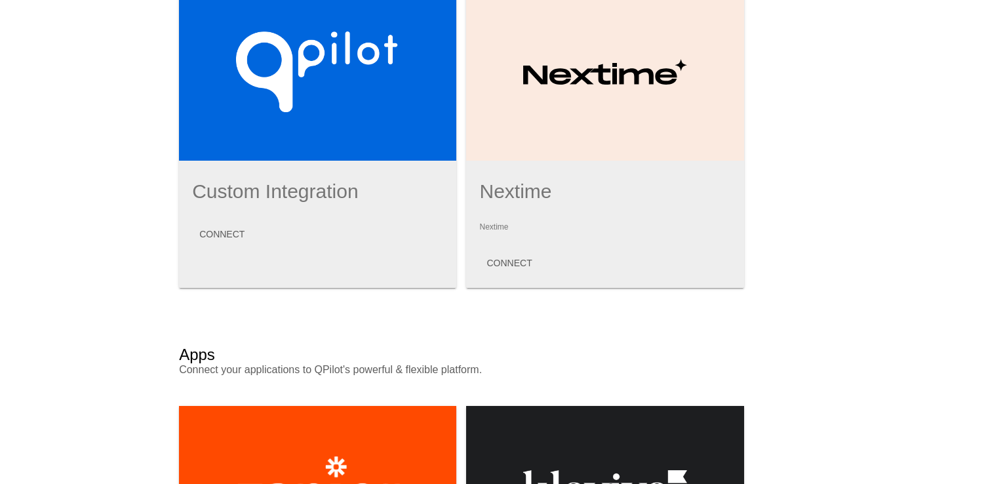
click at [296, 155] on div at bounding box center [317, 72] width 277 height 177
click at [216, 239] on span "CONNECT" at bounding box center [221, 234] width 45 height 10
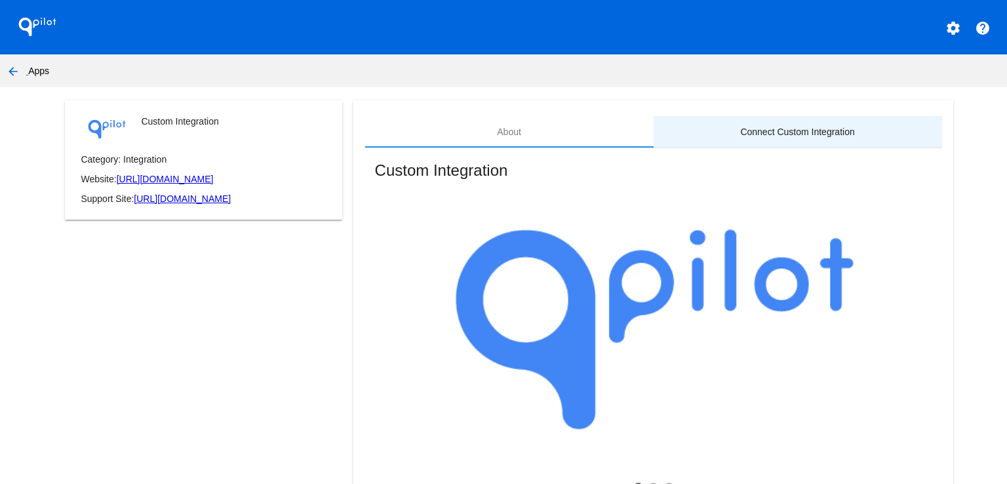
click at [766, 140] on div "Connect Custom Integration" at bounding box center [798, 131] width 288 height 31
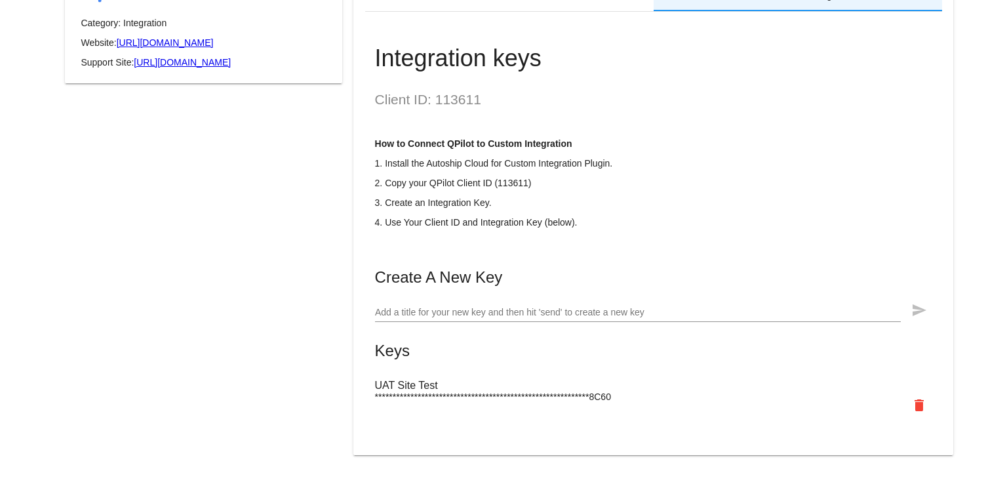
scroll to position [152, 0]
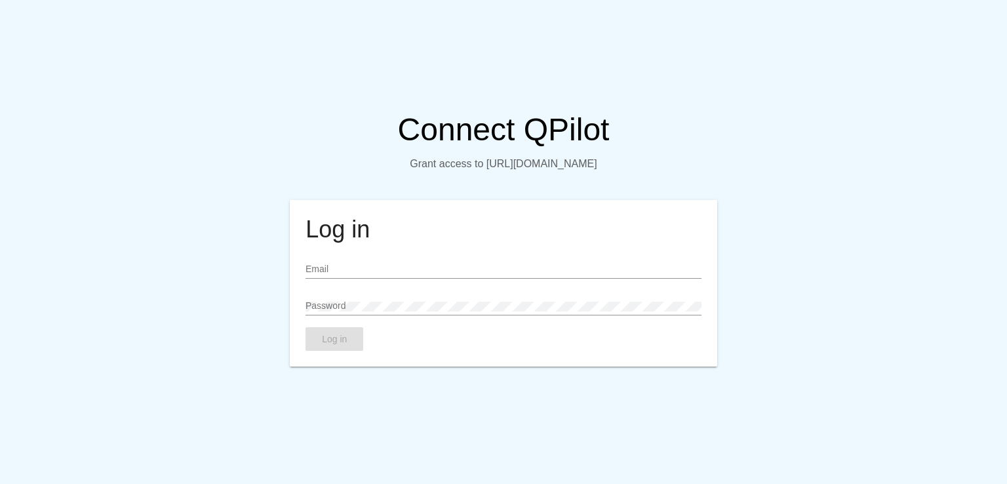
click at [386, 271] on input "Email" at bounding box center [502, 269] width 395 height 10
type input "[EMAIL_ADDRESS][DOMAIN_NAME]"
click at [357, 302] on div "Password" at bounding box center [502, 303] width 395 height 26
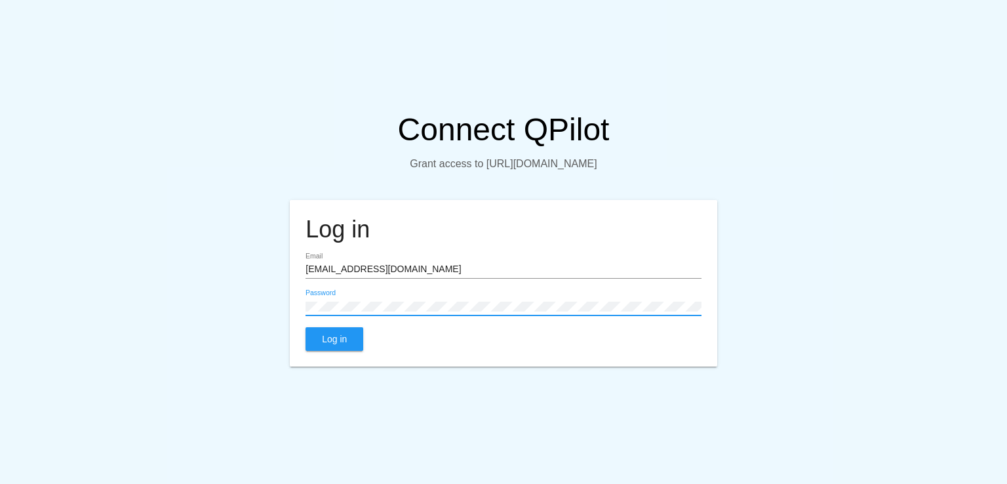
drag, startPoint x: 429, startPoint y: 256, endPoint x: 422, endPoint y: 274, distance: 20.0
click at [429, 257] on mat-card "Log in [EMAIL_ADDRESS][DOMAIN_NAME] Email Password Log in" at bounding box center [503, 283] width 427 height 167
click at [340, 359] on mat-card "Log in [EMAIL_ADDRESS][DOMAIN_NAME] Email Password Log in" at bounding box center [503, 283] width 427 height 167
click at [338, 344] on span "Log in" at bounding box center [334, 339] width 25 height 10
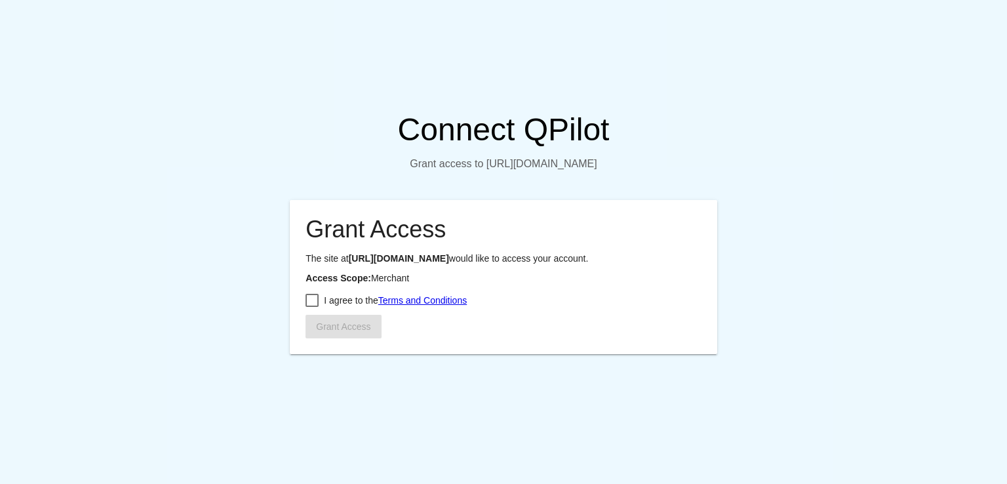
click at [315, 307] on div at bounding box center [311, 300] width 13 height 13
click at [312, 307] on input "I agree to the Terms and Conditions" at bounding box center [311, 307] width 1 height 1
checkbox input "true"
click at [344, 332] on span "Grant Access" at bounding box center [343, 326] width 54 height 10
